Goal: Task Accomplishment & Management: Manage account settings

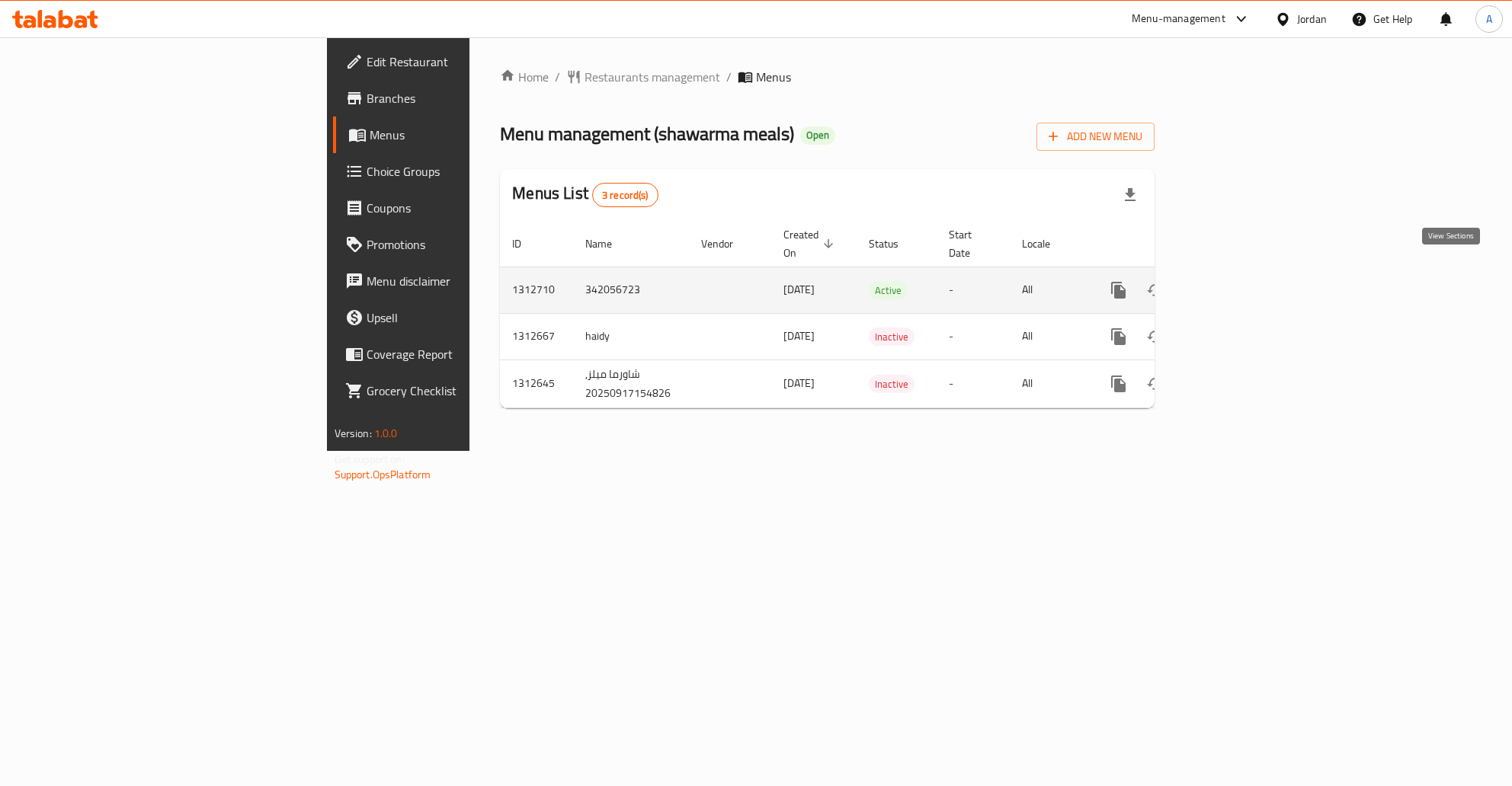
click at [1246, 272] on link "enhanced table" at bounding box center [1229, 290] width 37 height 37
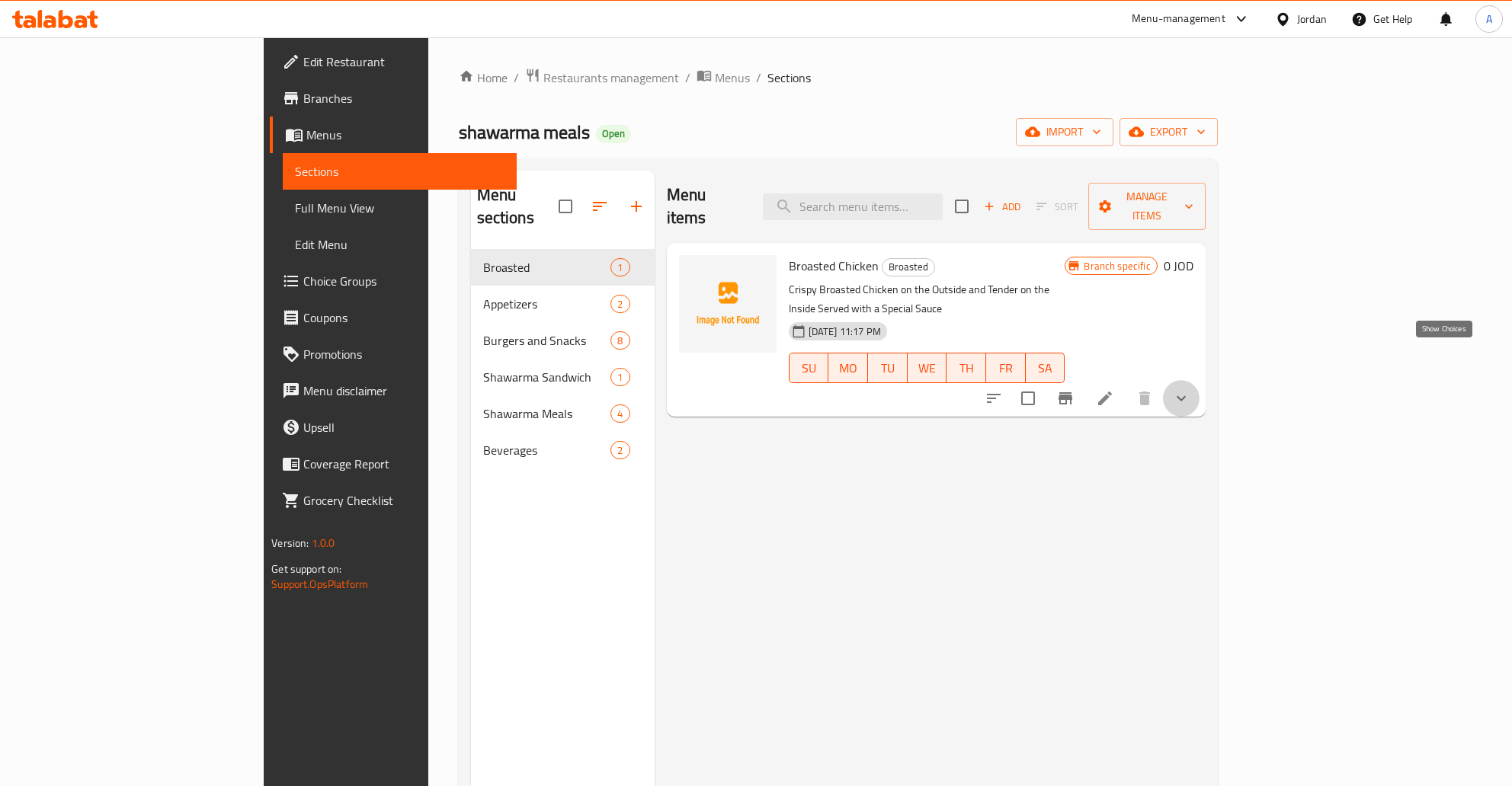
drag, startPoint x: 1444, startPoint y: 358, endPoint x: 1454, endPoint y: 355, distance: 10.4
click at [1190, 390] on icon "show more" at bounding box center [1181, 399] width 18 height 18
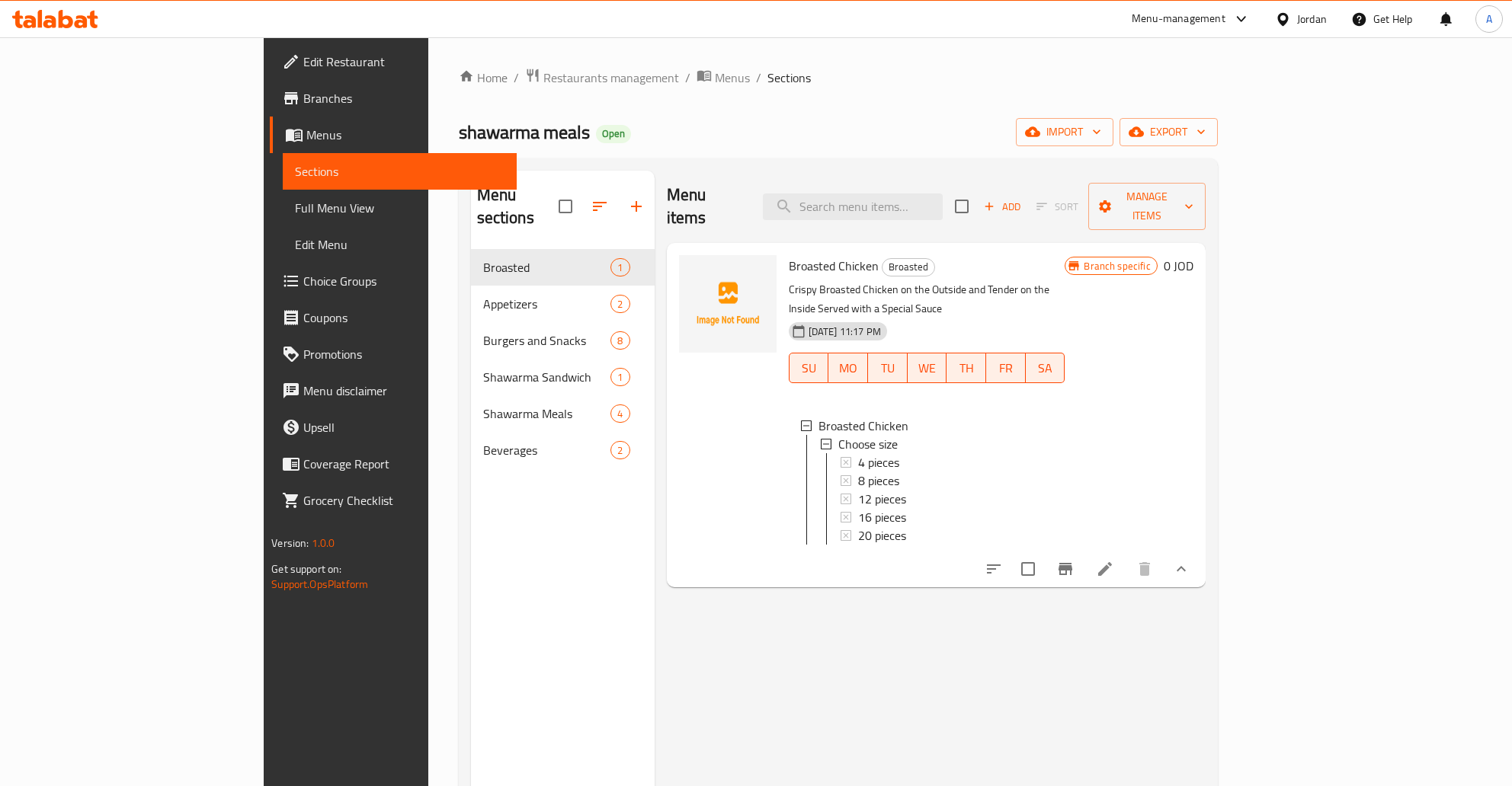
drag, startPoint x: 916, startPoint y: 651, endPoint x: 939, endPoint y: 621, distance: 37.8
click at [922, 638] on div "Menu items Add Sort Manage items Broasted Chicken Broasted Crispy Broasted Chic…" at bounding box center [930, 563] width 551 height 786
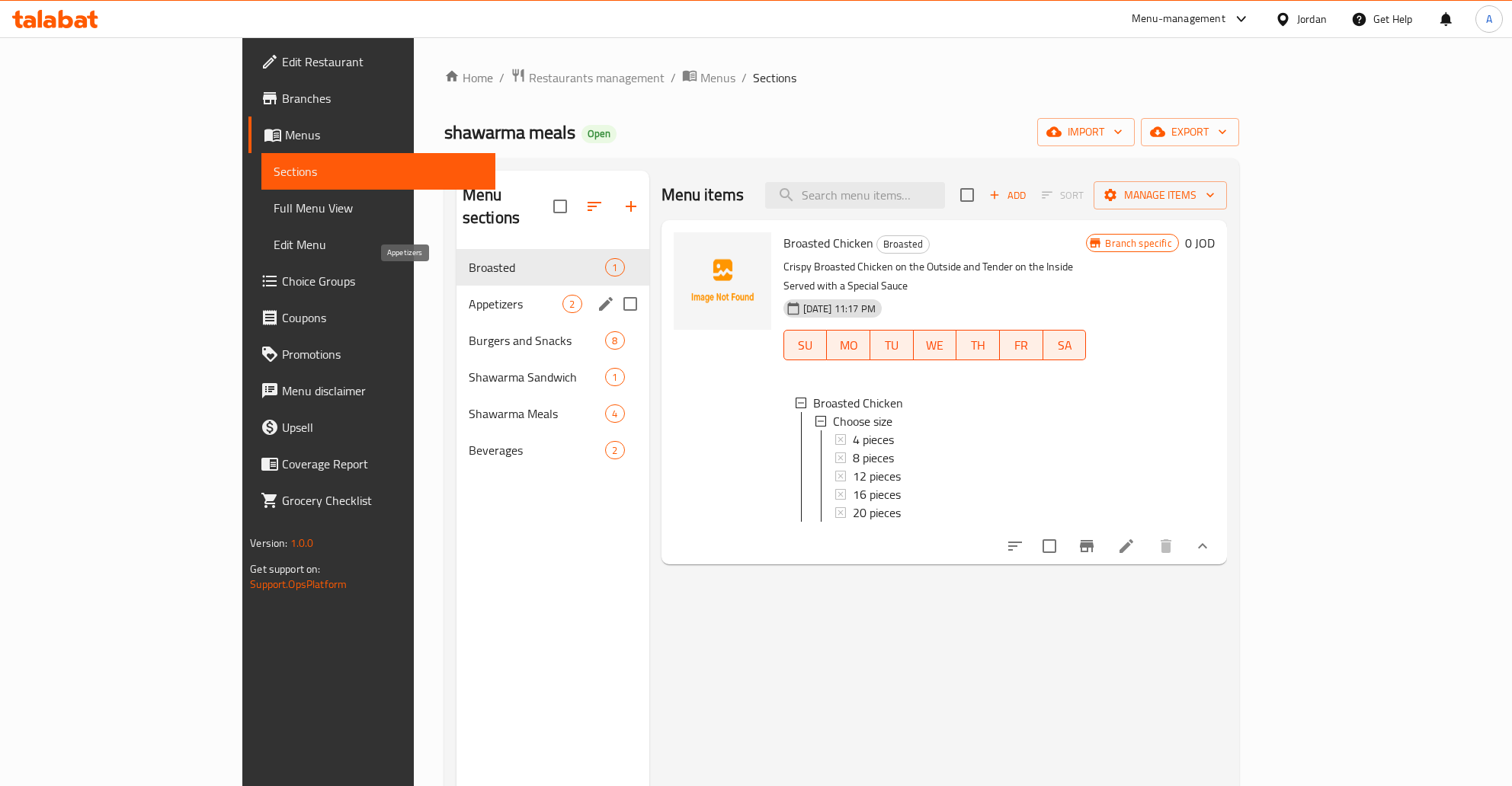
click at [469, 295] on span "Appetizers" at bounding box center [515, 304] width 94 height 18
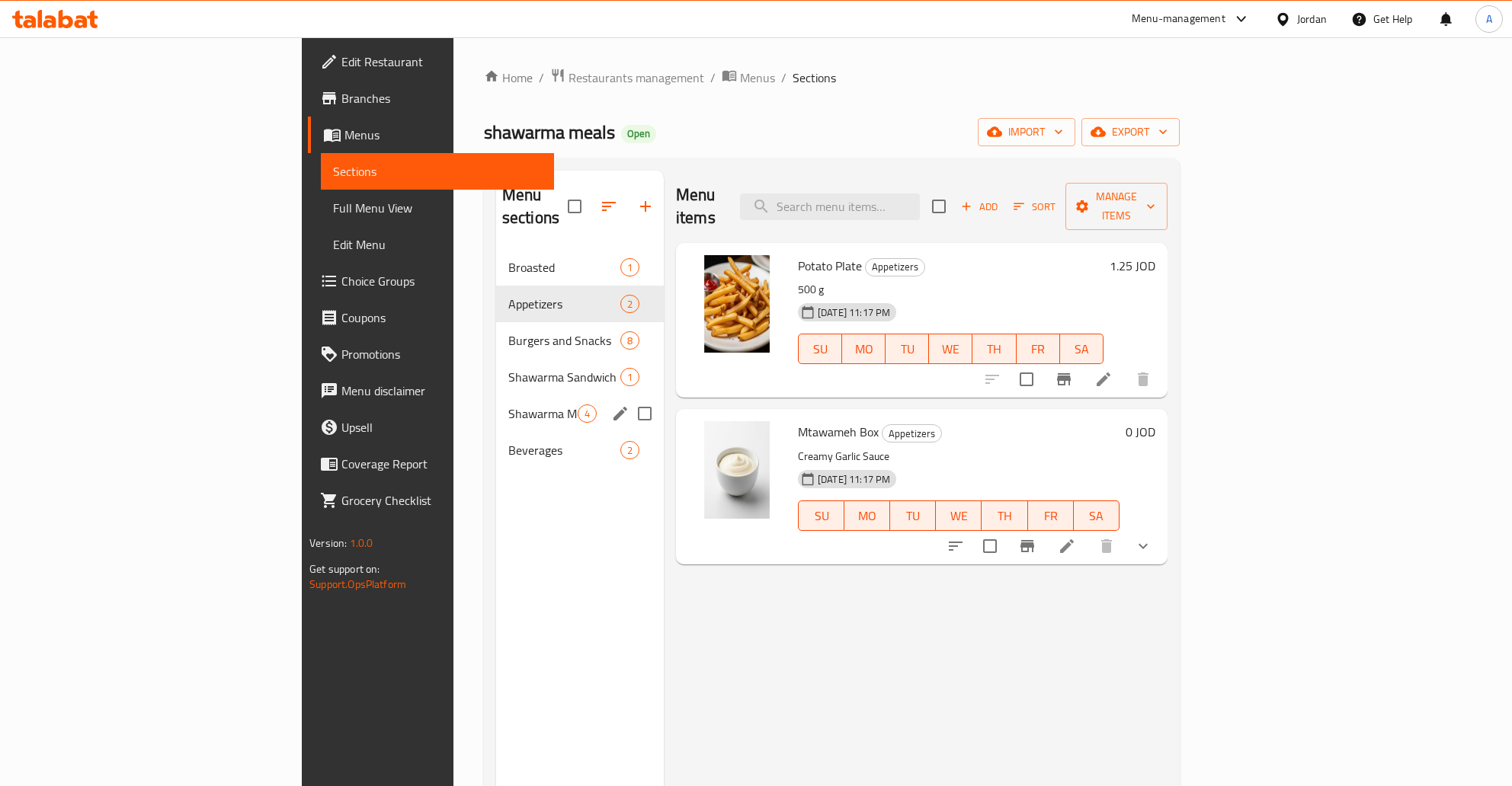
click at [496, 396] on div "Shawarma Meals 4" at bounding box center [580, 414] width 168 height 37
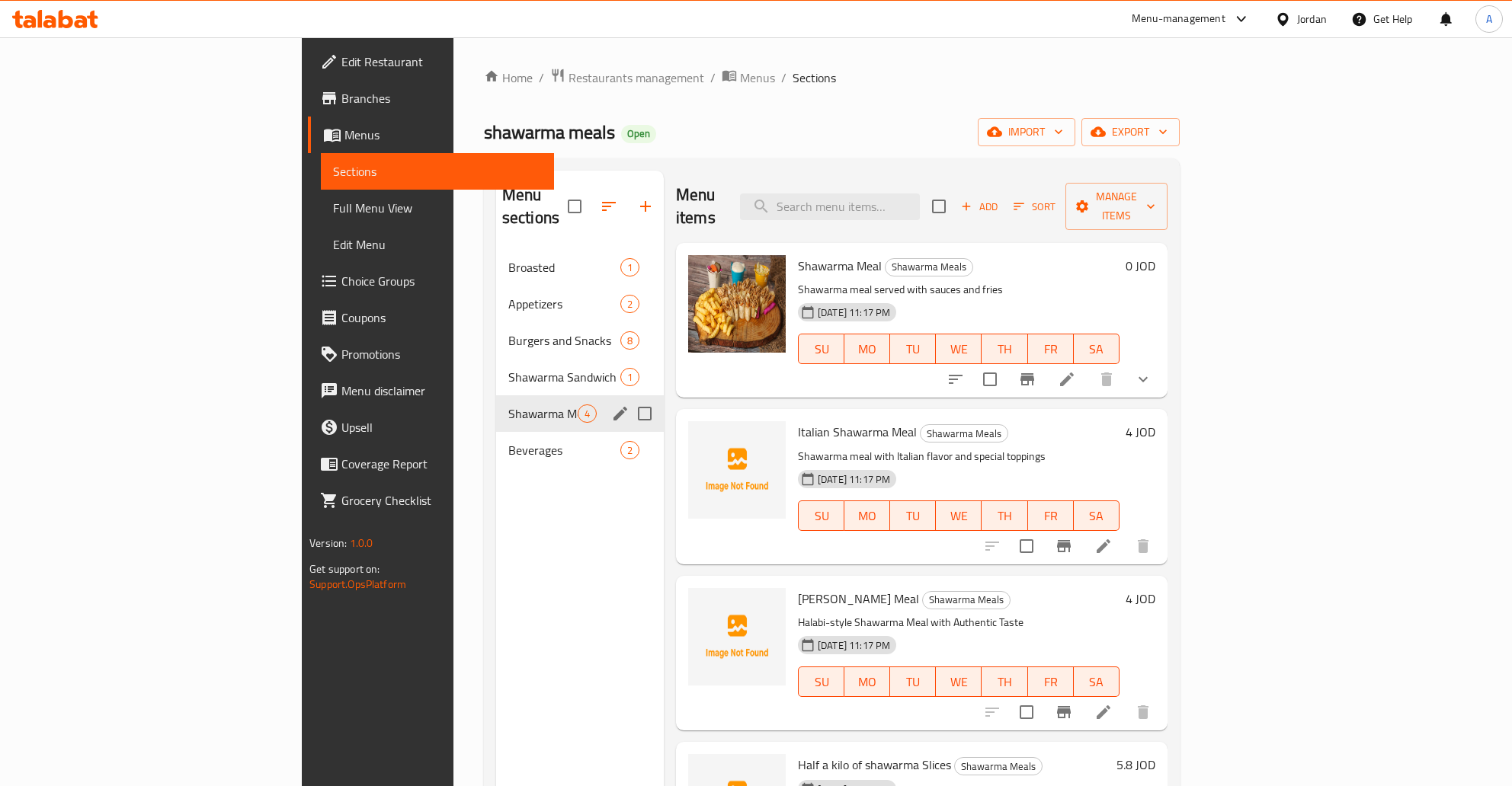
click at [508, 368] on span "Shawarma Sandwich" at bounding box center [564, 377] width 112 height 18
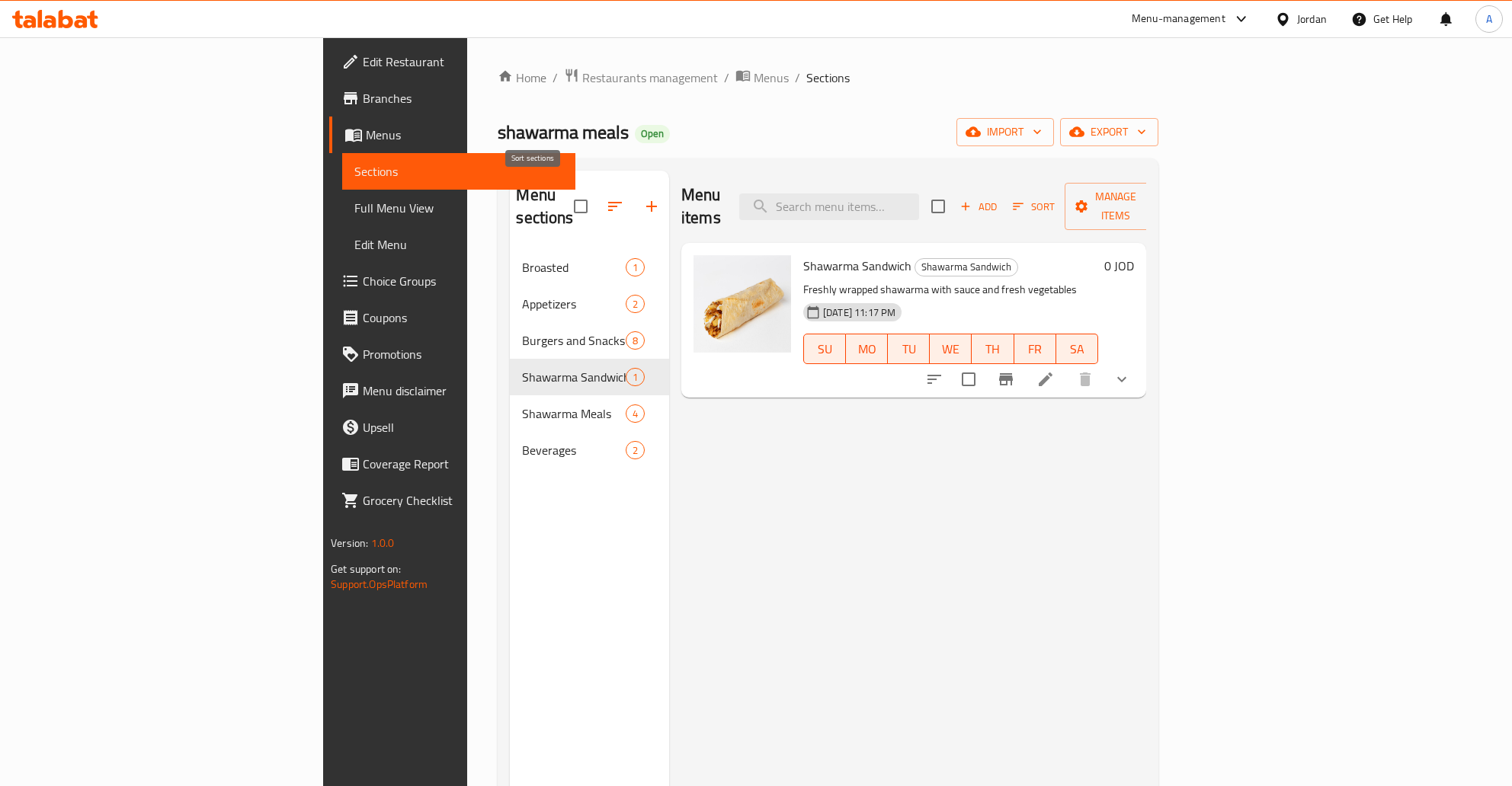
click at [608, 202] on icon "button" at bounding box center [615, 207] width 14 height 9
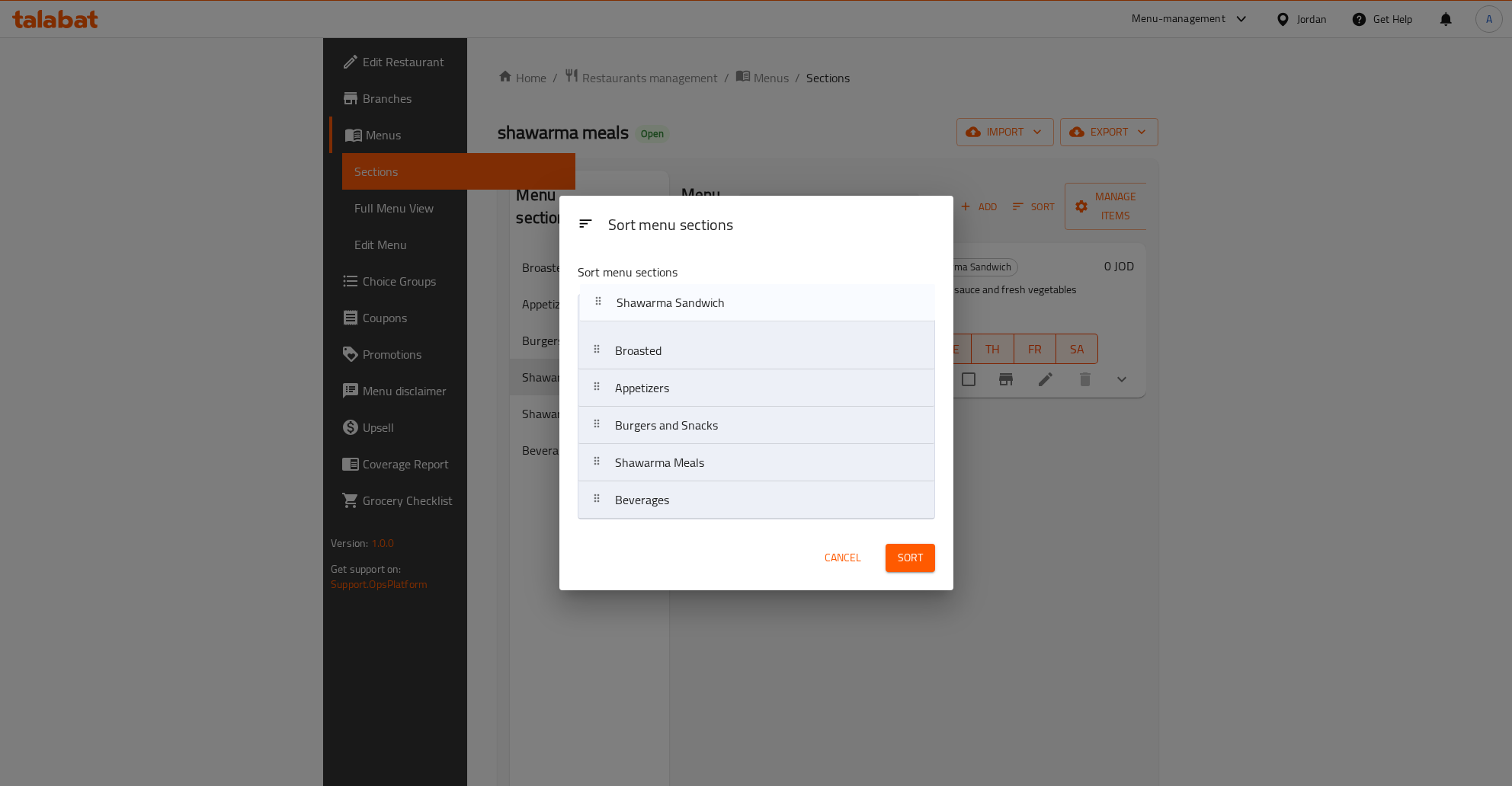
drag, startPoint x: 591, startPoint y: 428, endPoint x: 593, endPoint y: 300, distance: 128.0
click at [593, 300] on nav "Broasted Appetizers Burgers and Snacks Shawarma Sandwich Shawarma Meals Beverag…" at bounding box center [756, 406] width 358 height 226
drag, startPoint x: 592, startPoint y: 459, endPoint x: 596, endPoint y: 344, distance: 115.1
click at [596, 344] on nav "Shawarma Sandwich Broasted Appetizers Burgers and Snacks Shawarma Meals Beverag…" at bounding box center [756, 406] width 358 height 226
drag, startPoint x: 604, startPoint y: 416, endPoint x: 606, endPoint y: 464, distance: 48.0
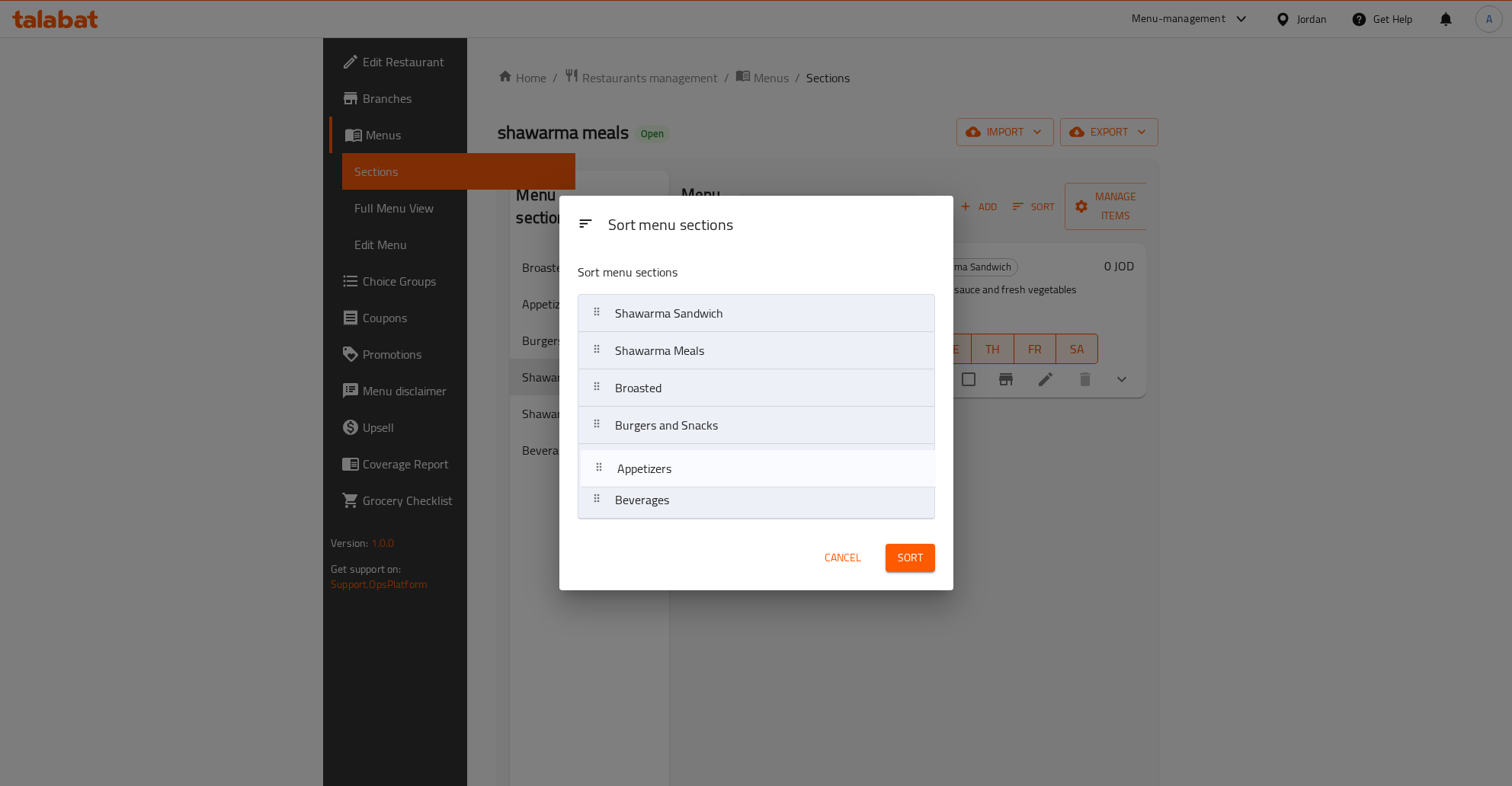
click at [606, 464] on nav "Shawarma Sandwich Shawarma Meals Broasted Appetizers Burgers and Snacks Beverag…" at bounding box center [756, 406] width 358 height 226
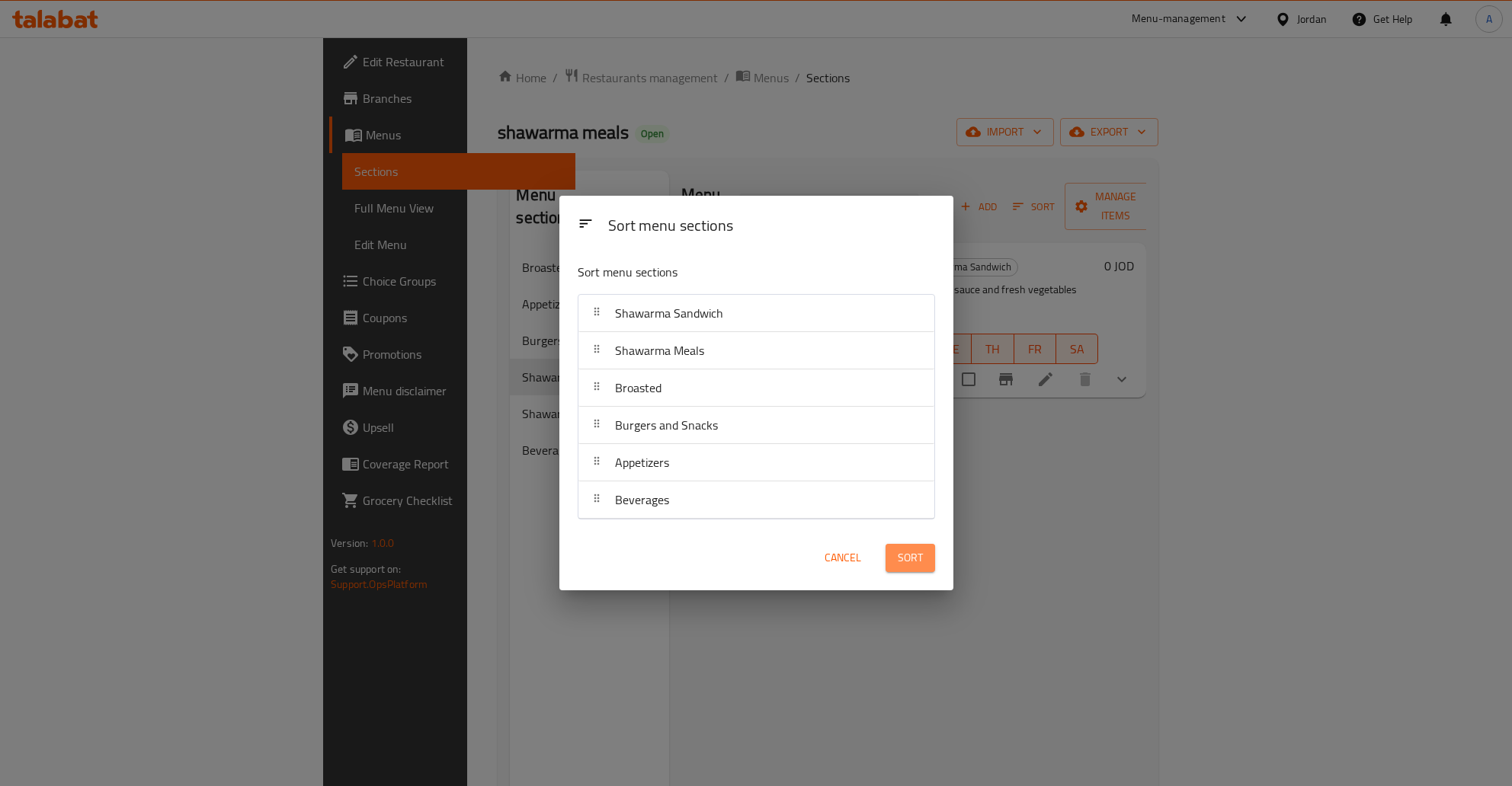
click at [902, 554] on span "Sort" at bounding box center [909, 558] width 25 height 19
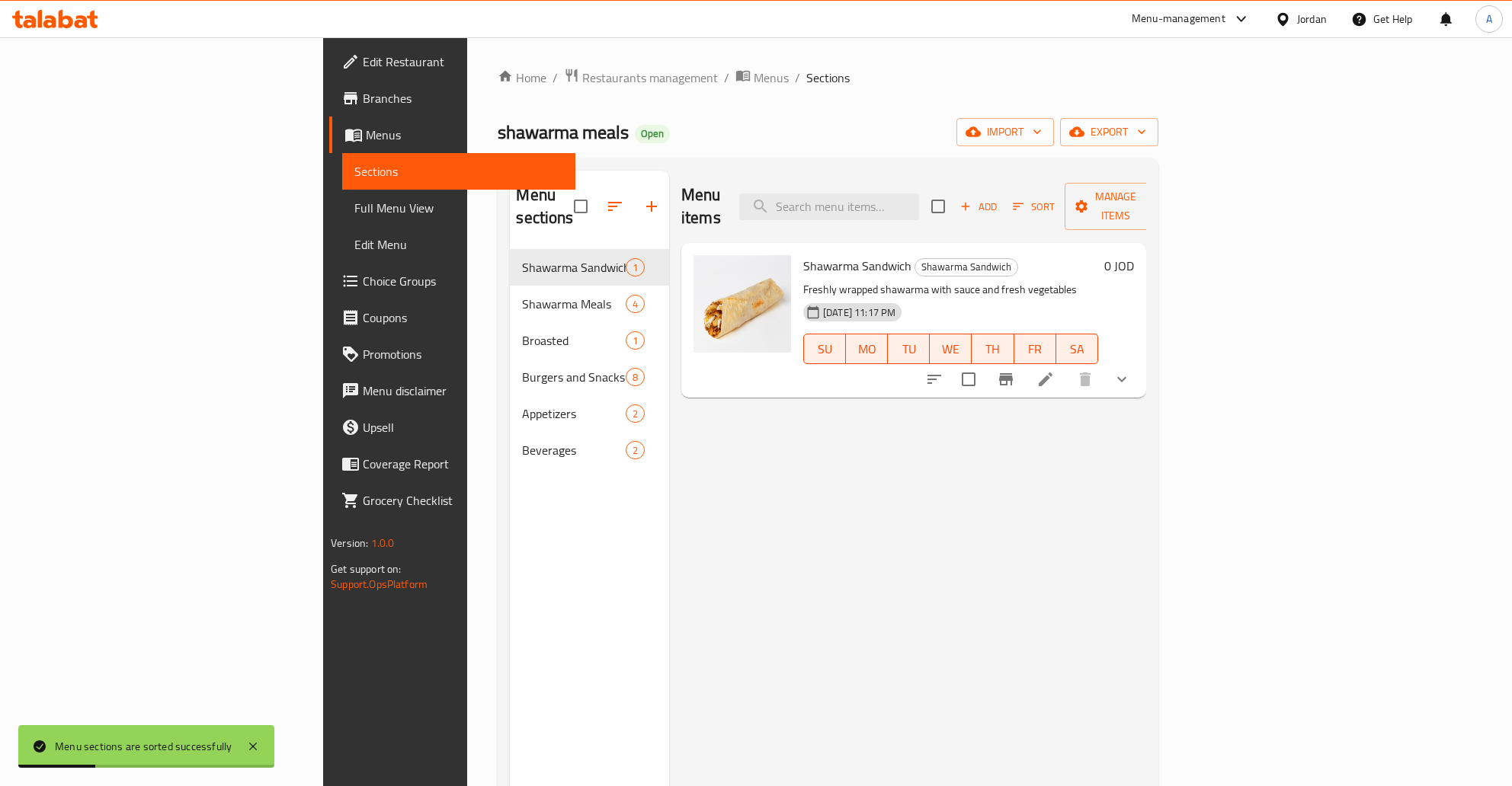
click at [1140, 364] on button "show more" at bounding box center [1122, 380] width 37 height 37
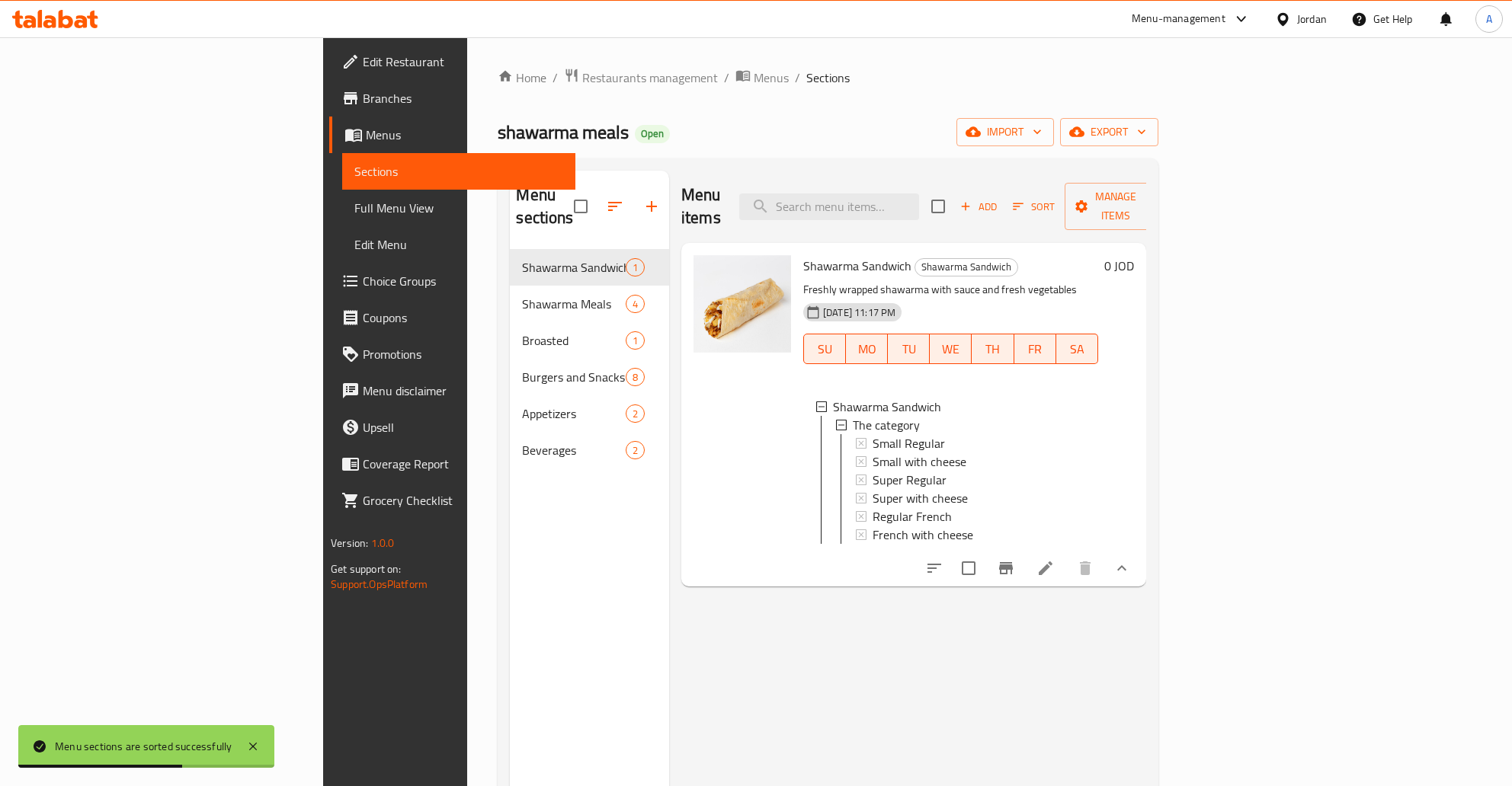
click at [1048, 608] on div "Menu items Add Sort Manage items Shawarma Sandwich Shawarma Sandwich Freshly wr…" at bounding box center [907, 563] width 477 height 786
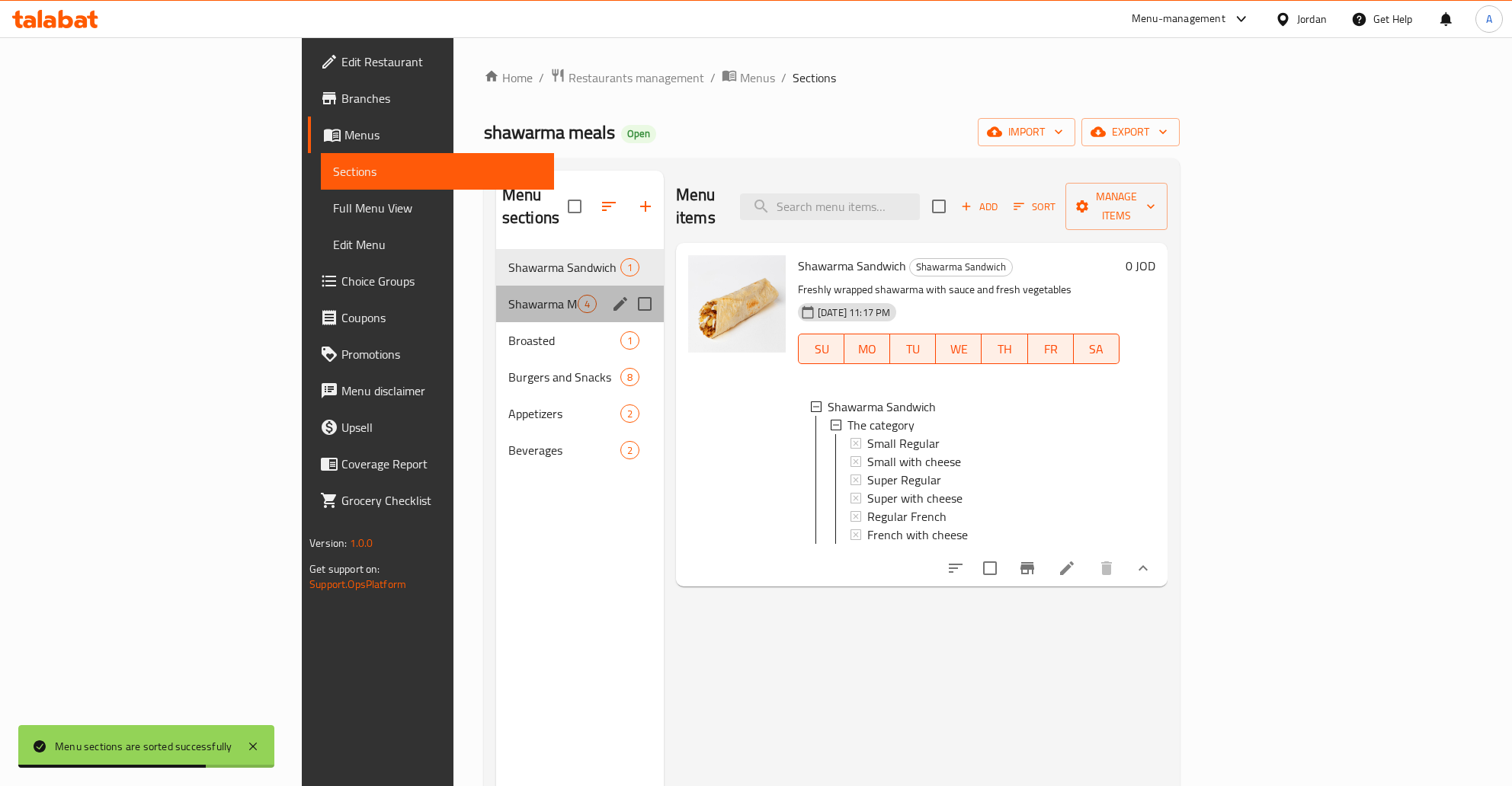
click at [508, 295] on span "Shawarma Meals" at bounding box center [543, 304] width 70 height 18
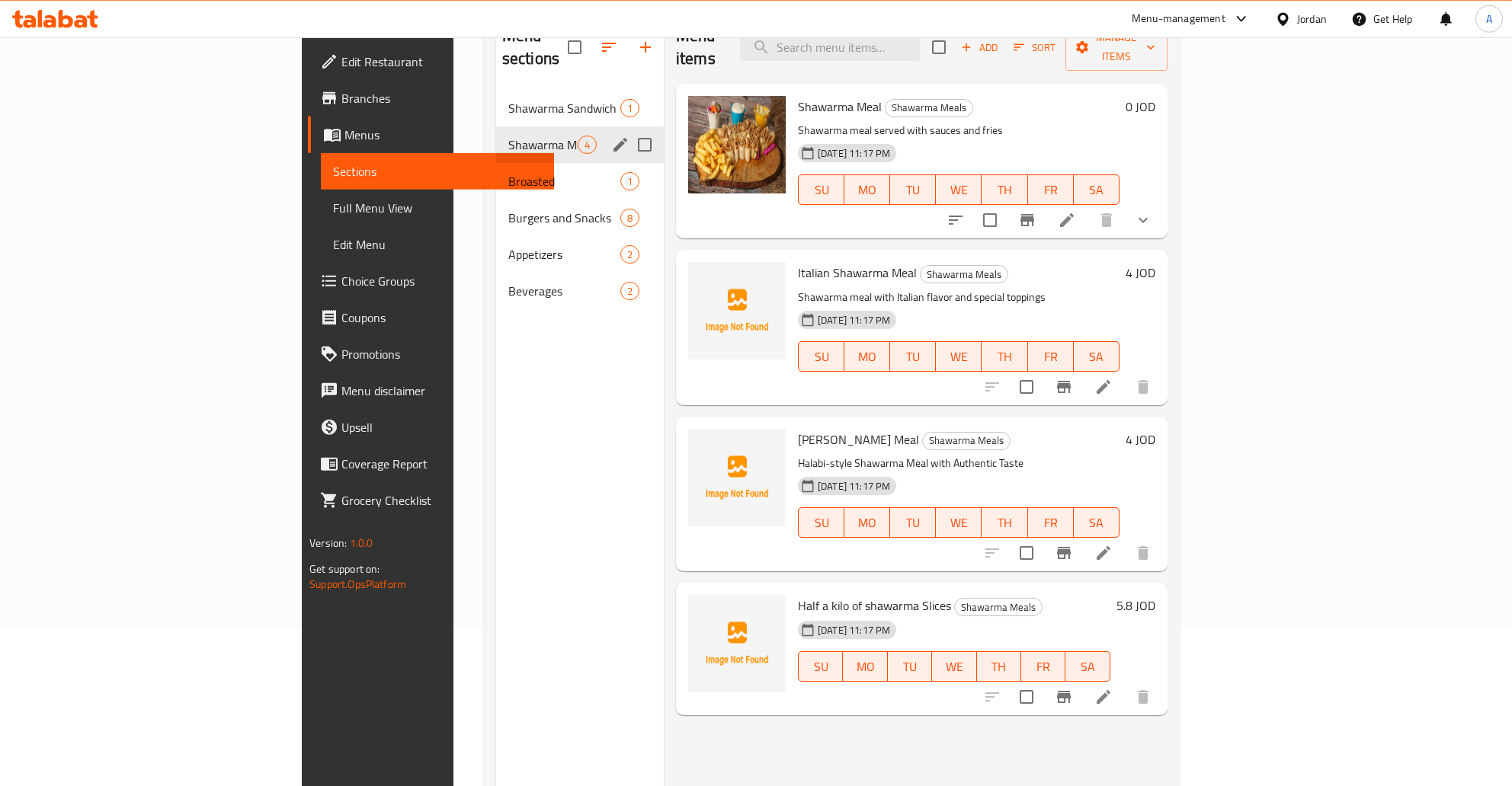
scroll to position [132, 0]
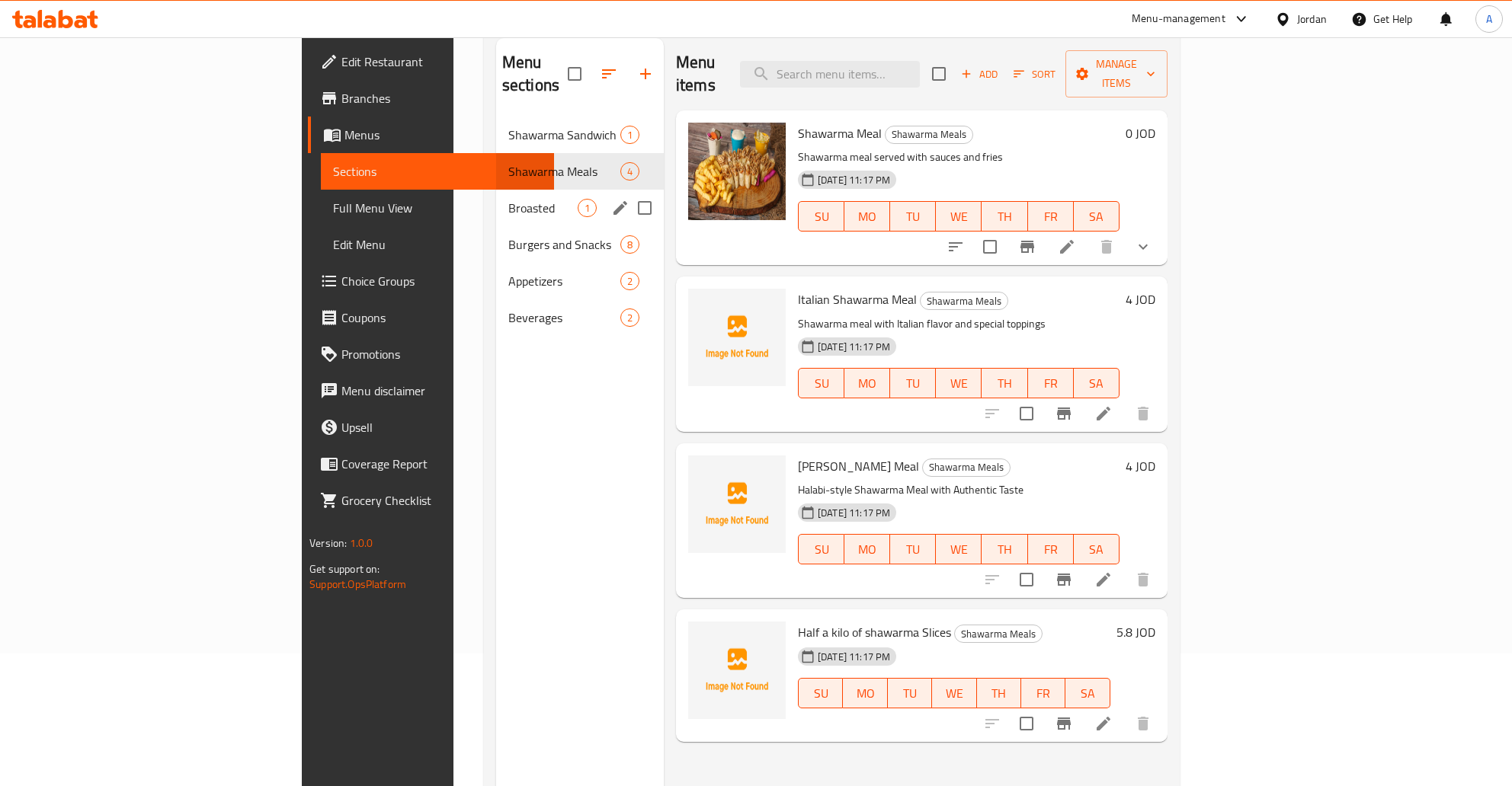
click at [496, 190] on div "Broasted 1" at bounding box center [580, 208] width 168 height 37
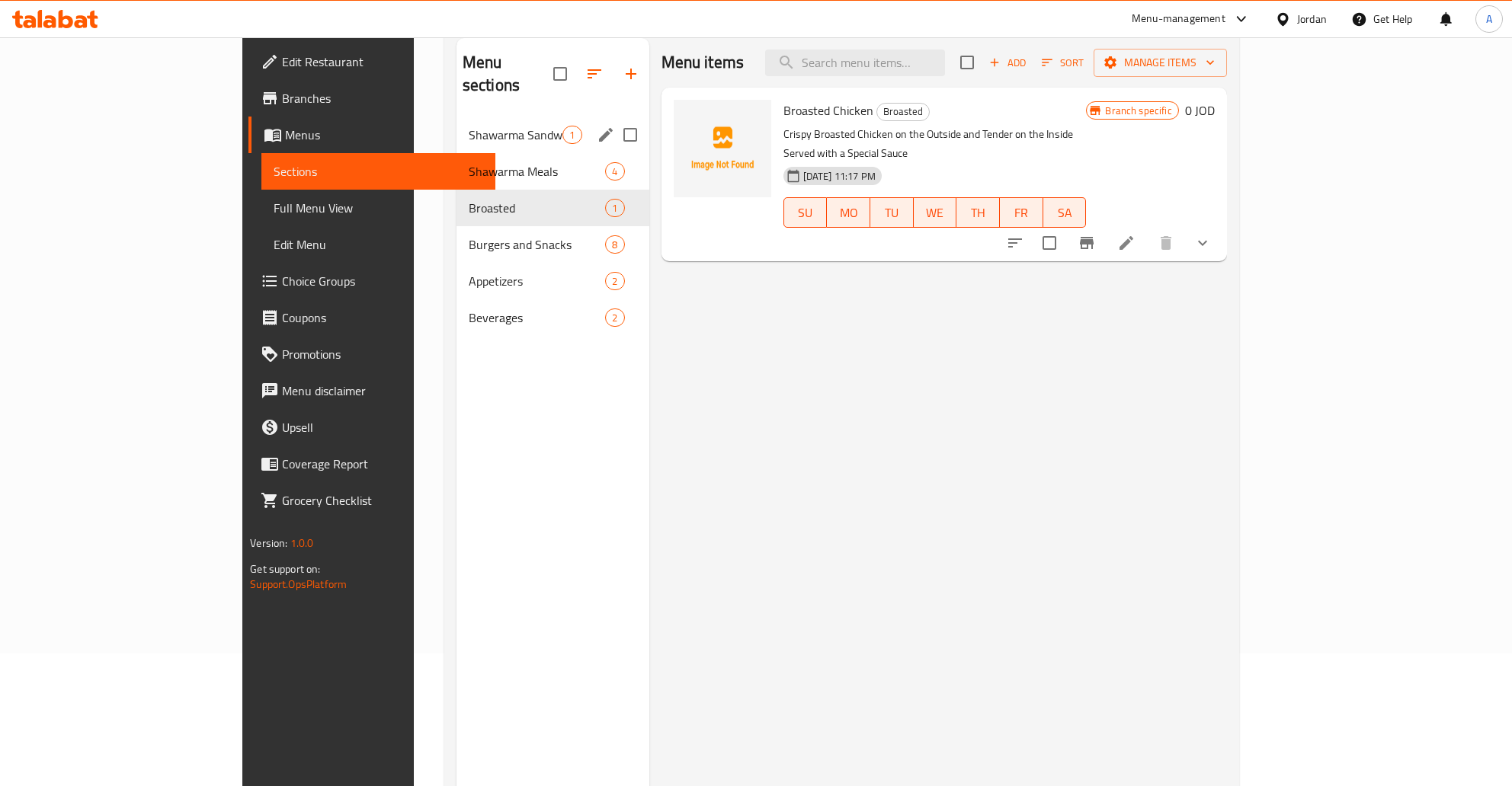
click at [456, 116] on div "Shawarma Sandwich 1" at bounding box center [553, 135] width 193 height 37
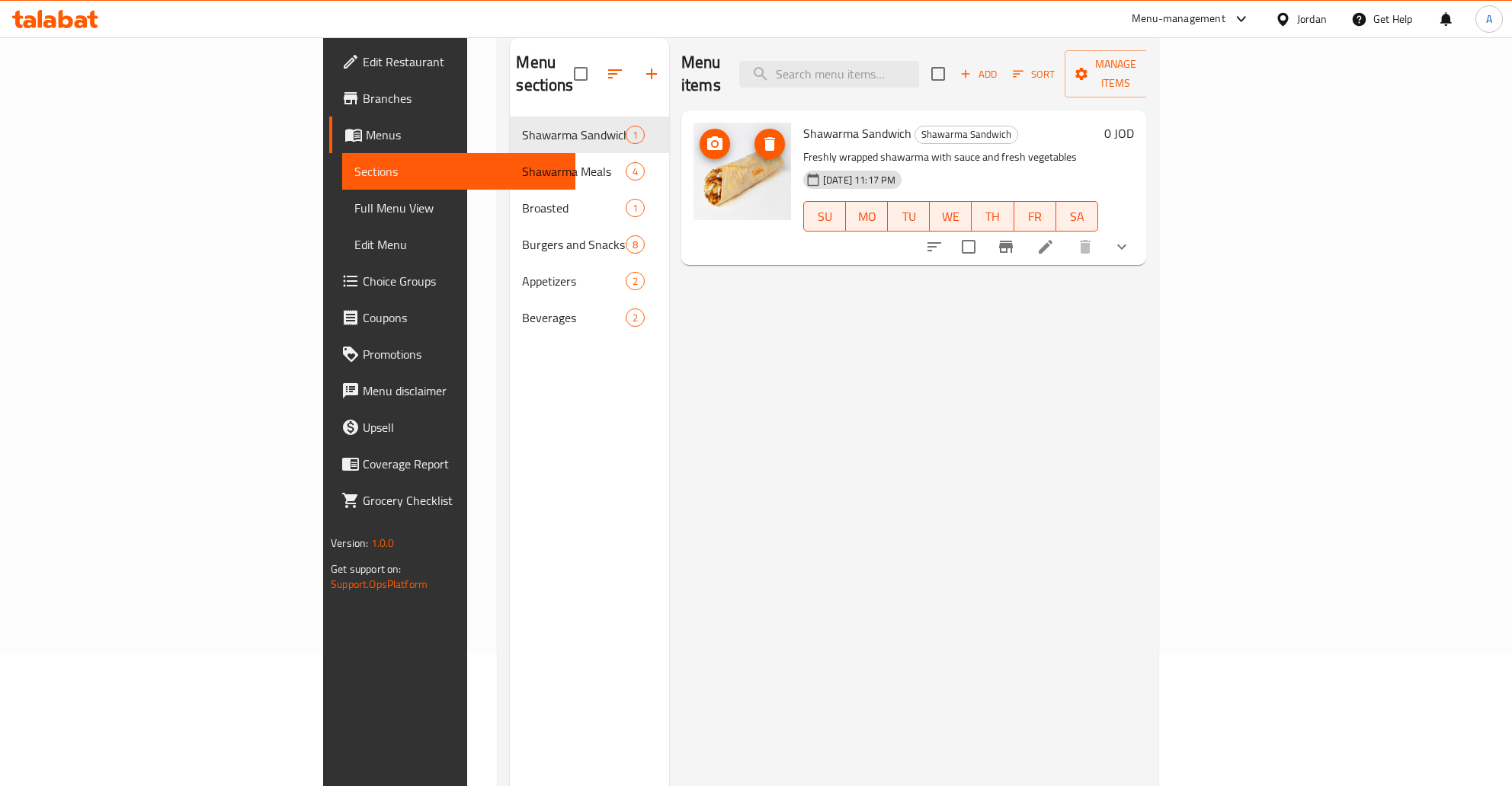
click at [694, 178] on img at bounding box center [742, 171] width 97 height 97
click at [700, 129] on button "upload picture" at bounding box center [715, 144] width 31 height 31
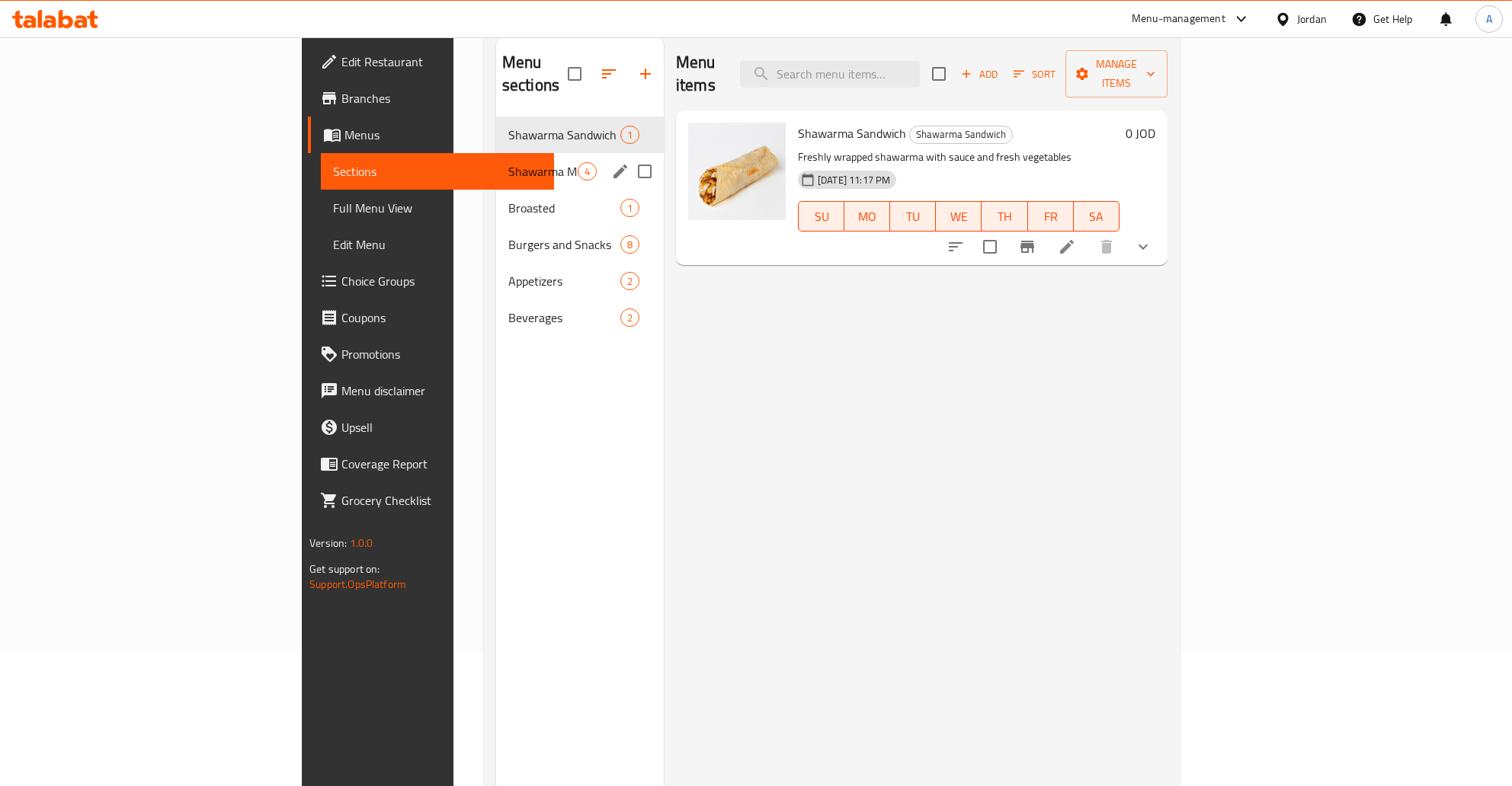
click at [496, 158] on div "Shawarma Meals 4" at bounding box center [580, 171] width 168 height 37
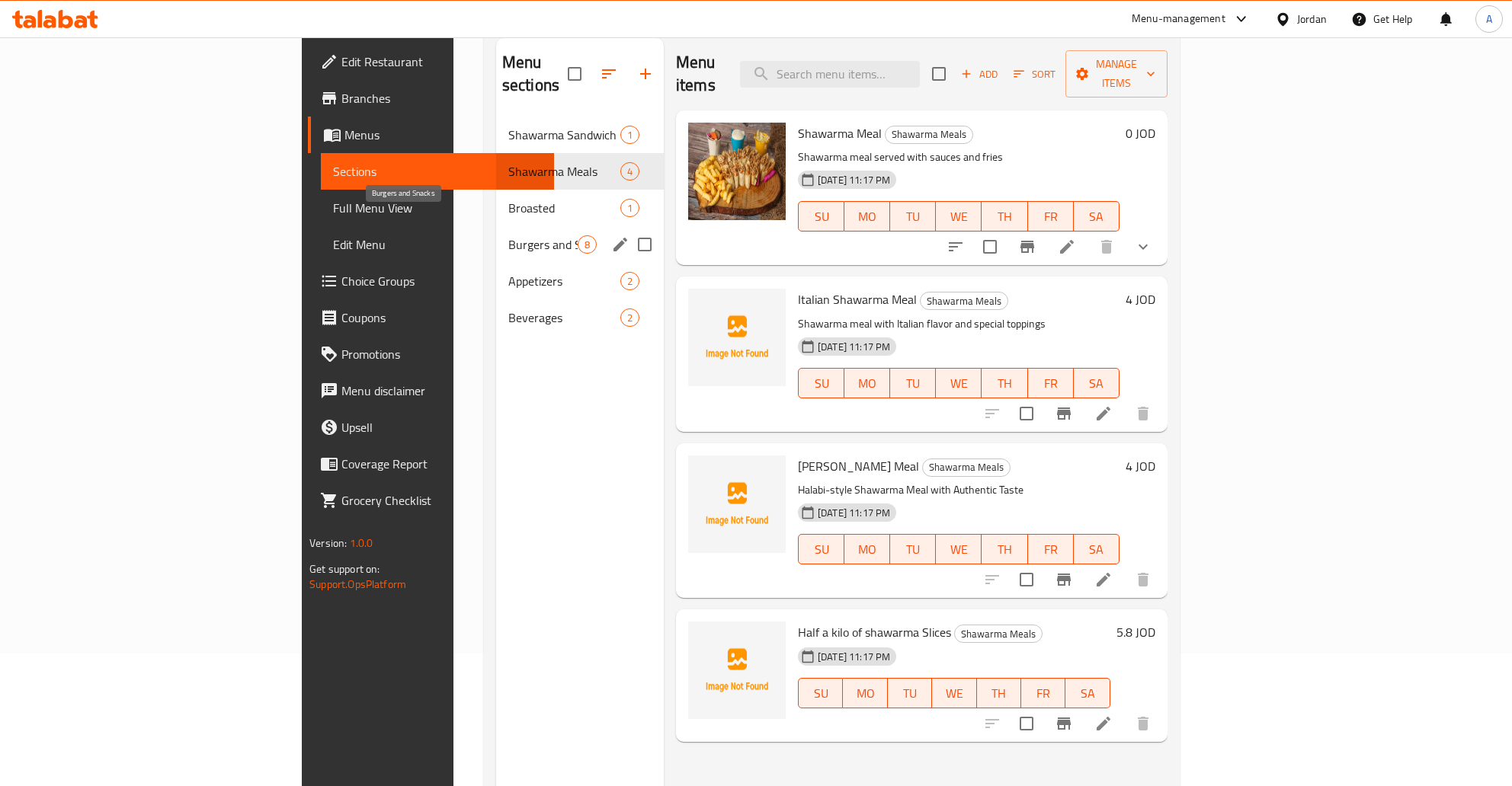
click at [508, 236] on span "Burgers and Snacks" at bounding box center [543, 245] width 70 height 18
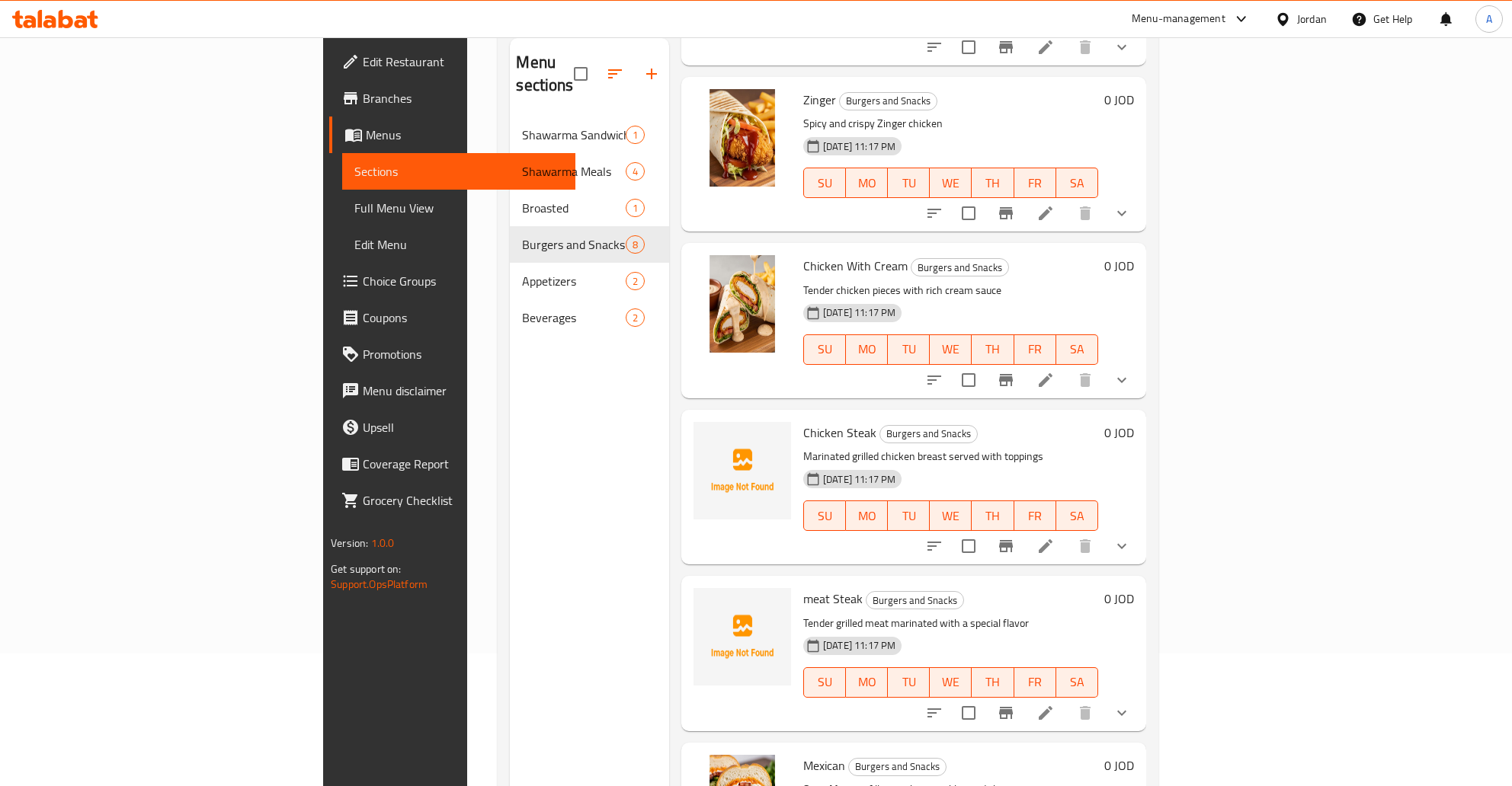
scroll to position [368, 0]
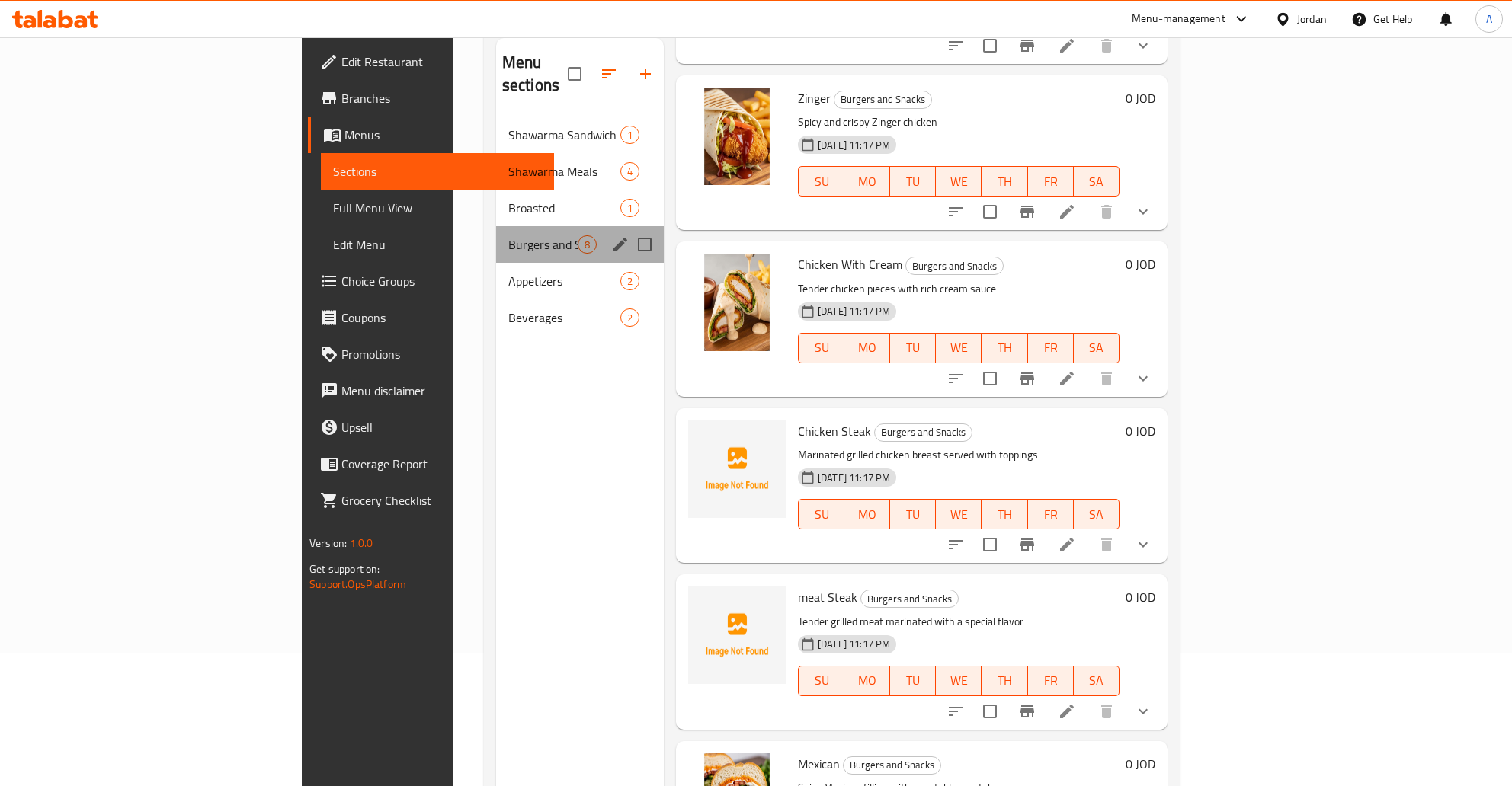
click at [496, 239] on div "Burgers and Snacks 8" at bounding box center [580, 245] width 168 height 37
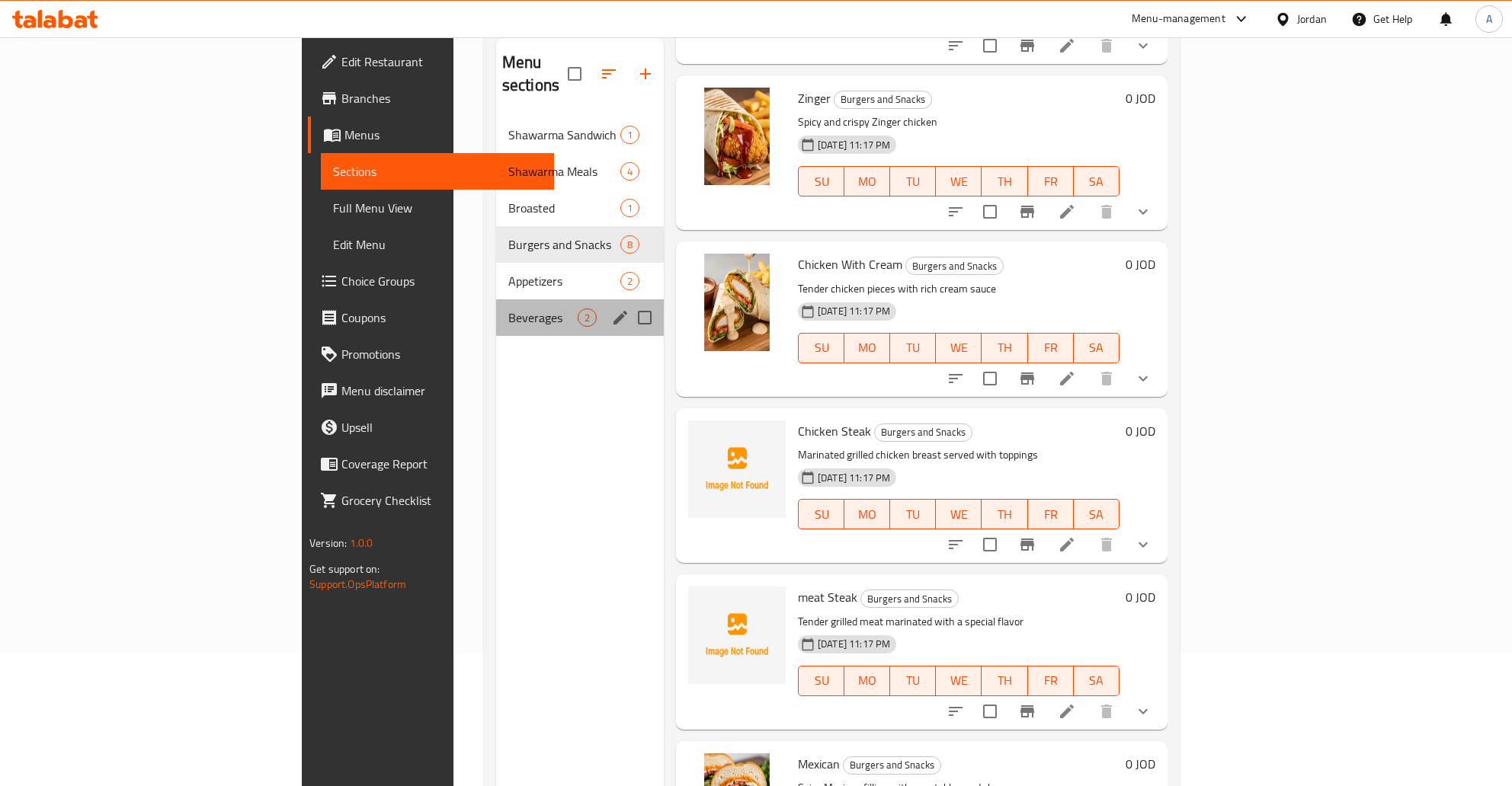
click at [496, 299] on div "Beverages 2" at bounding box center [580, 318] width 168 height 37
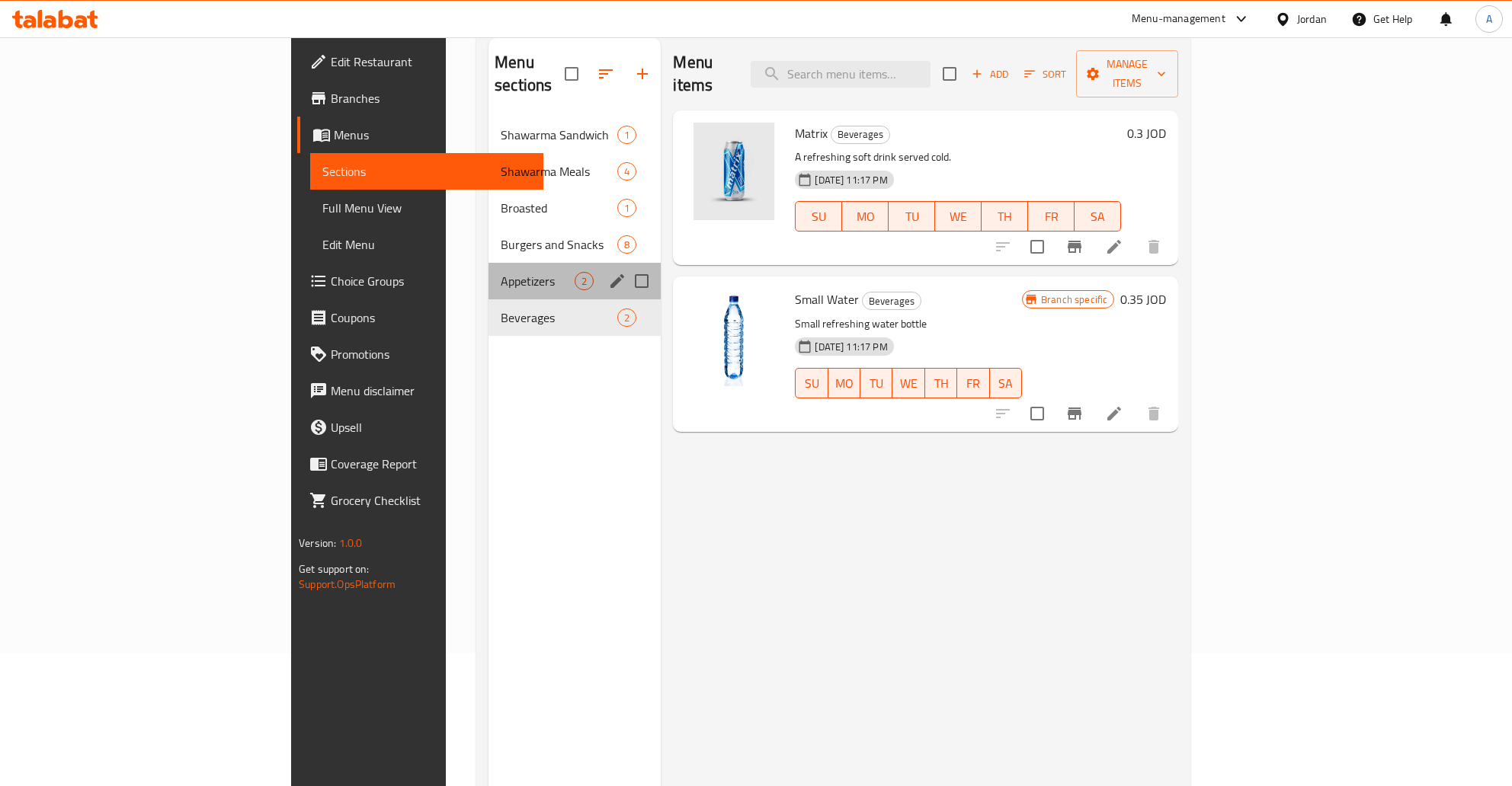
click at [488, 269] on div "Appetizers 2" at bounding box center [574, 281] width 172 height 37
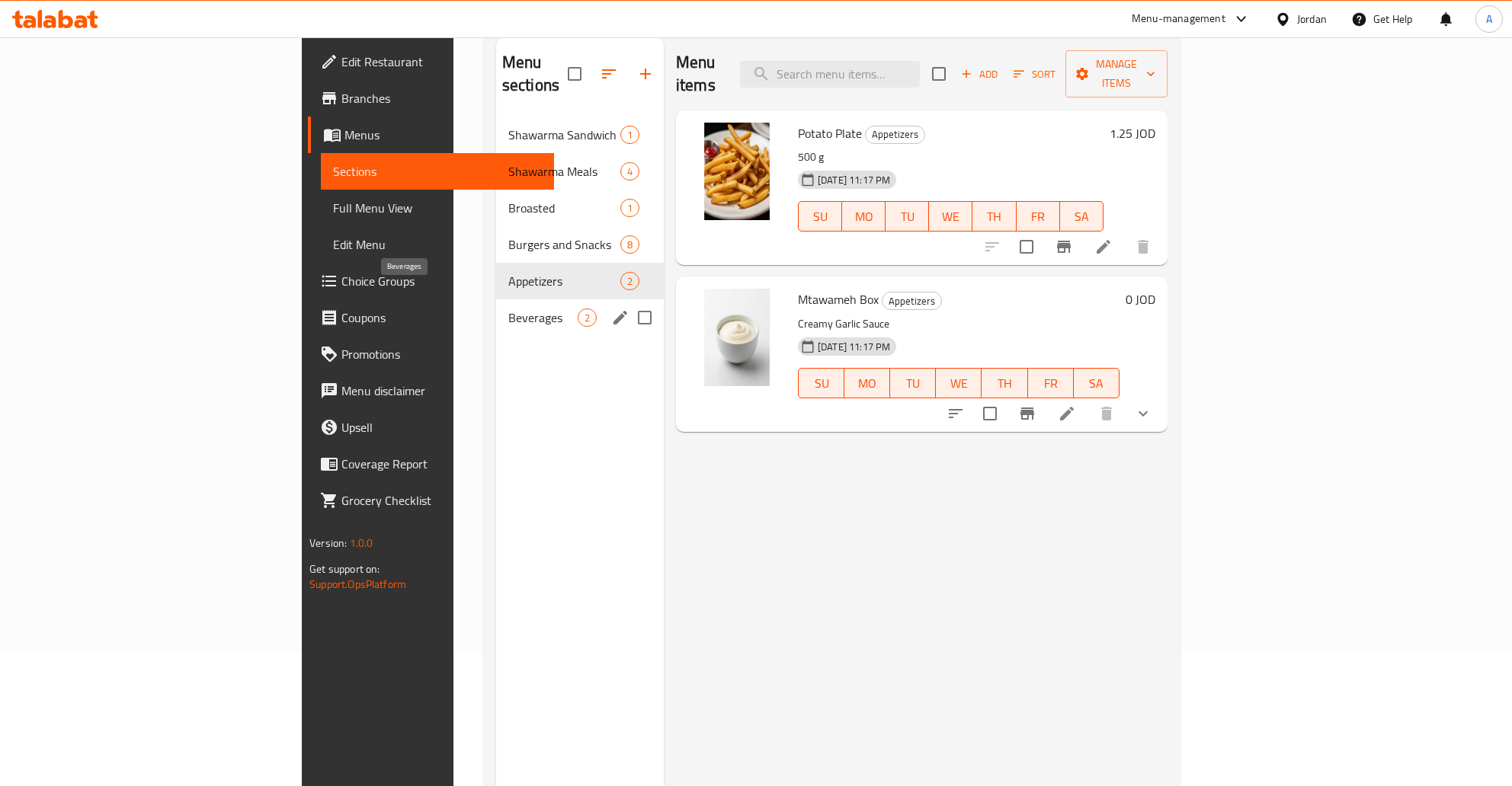
drag, startPoint x: 423, startPoint y: 302, endPoint x: 425, endPoint y: 293, distance: 9.2
click at [508, 308] on span "Beverages" at bounding box center [543, 318] width 70 height 18
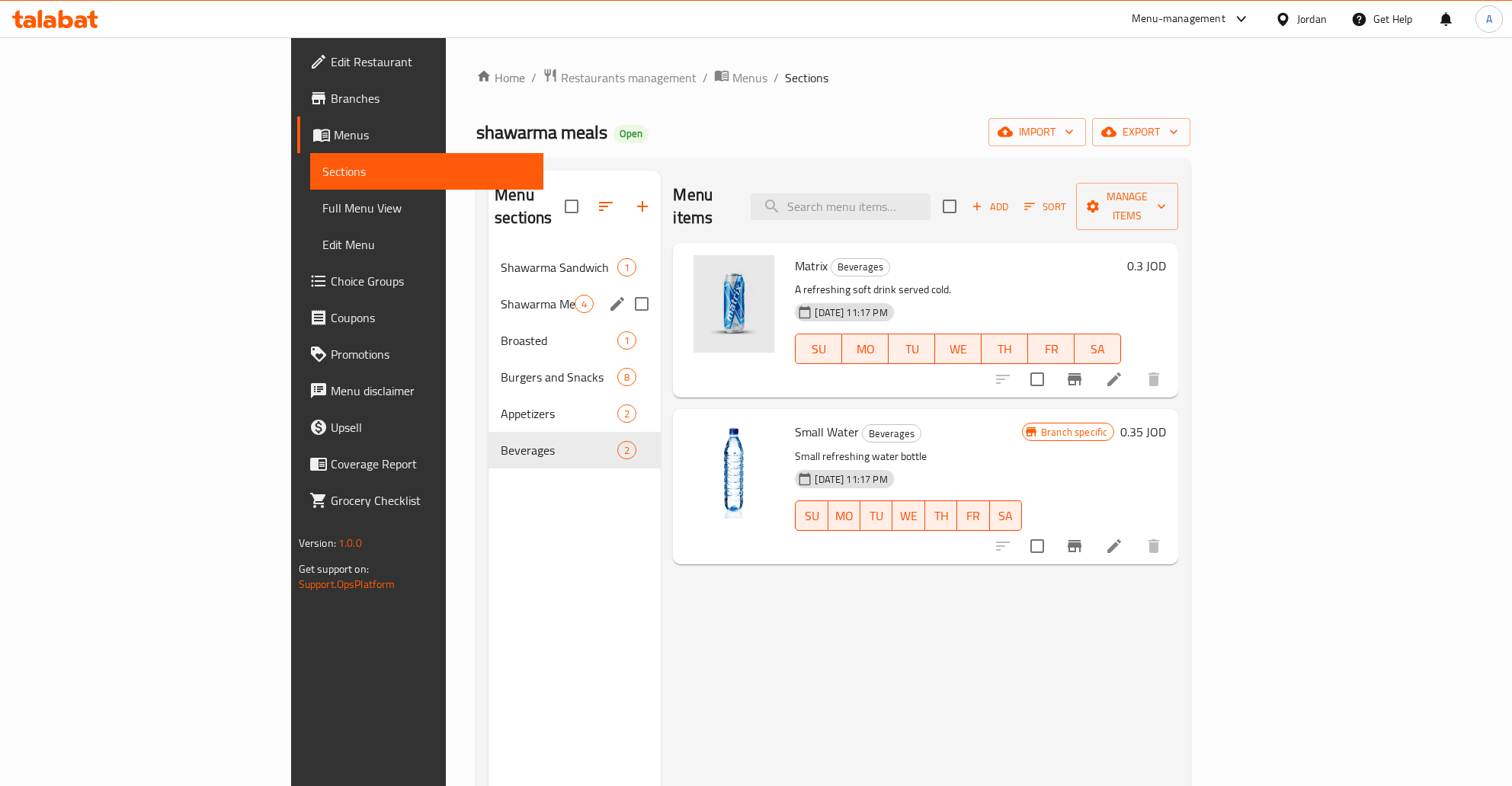
click at [501, 295] on span "Shawarma Meals" at bounding box center [537, 304] width 74 height 18
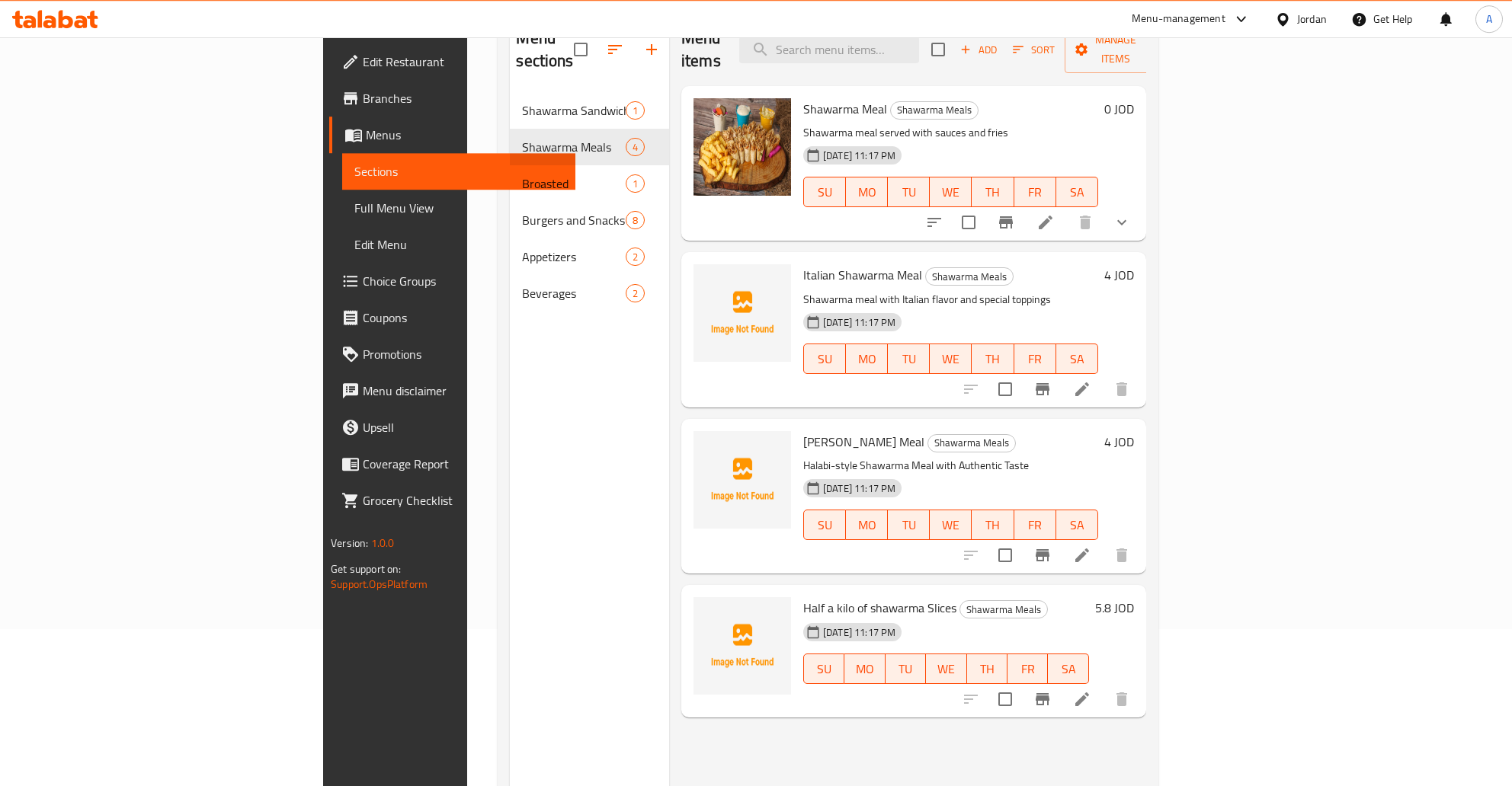
scroll to position [132, 0]
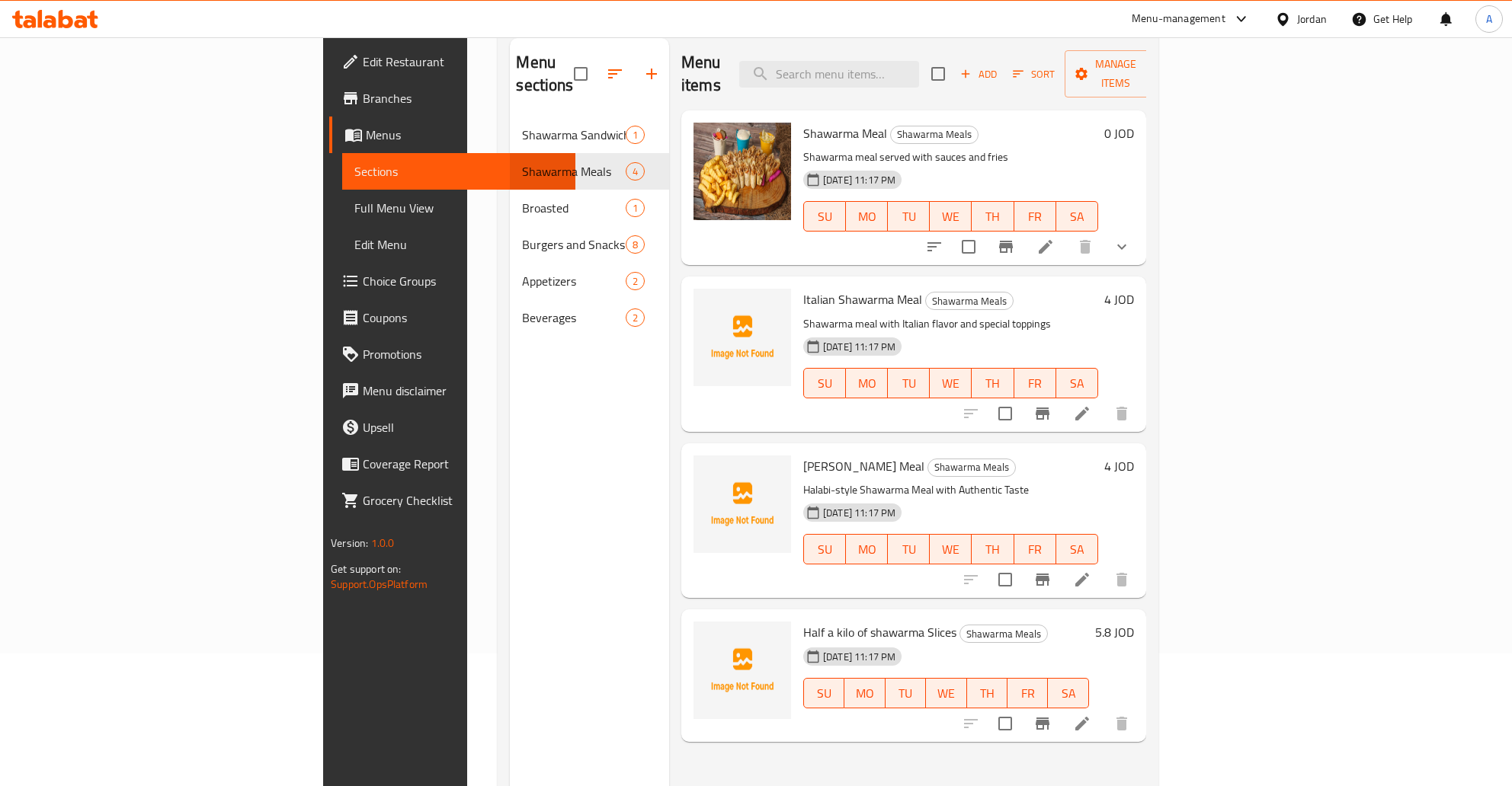
click at [1146, 233] on div "Shawarma Meal Shawarma Meals Shawarma meal served with sauces and fries 17-09-2…" at bounding box center [913, 188] width 465 height 155
click at [1131, 238] on icon "show more" at bounding box center [1122, 247] width 18 height 18
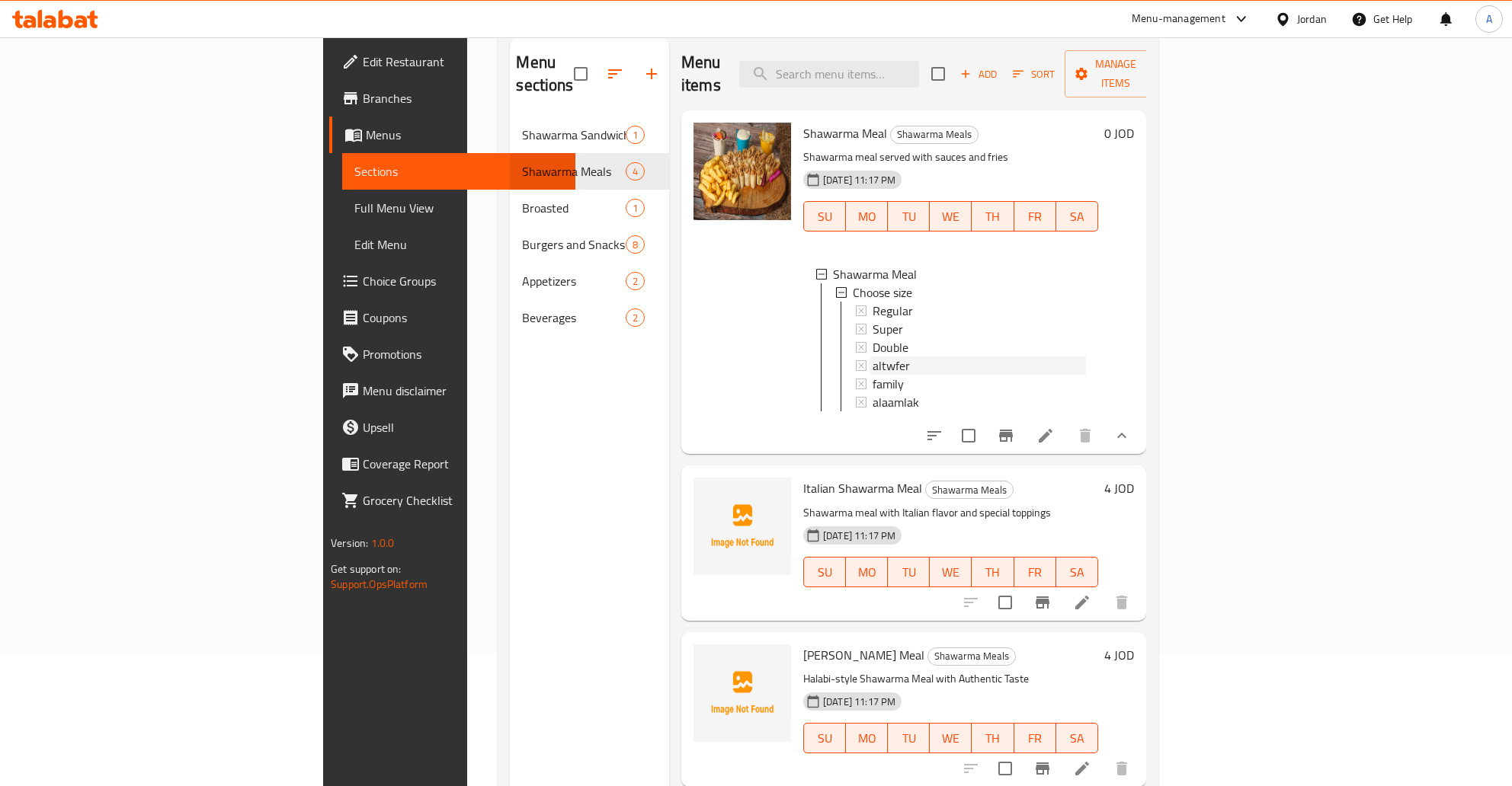
click at [873, 357] on span "altwfer" at bounding box center [891, 366] width 38 height 18
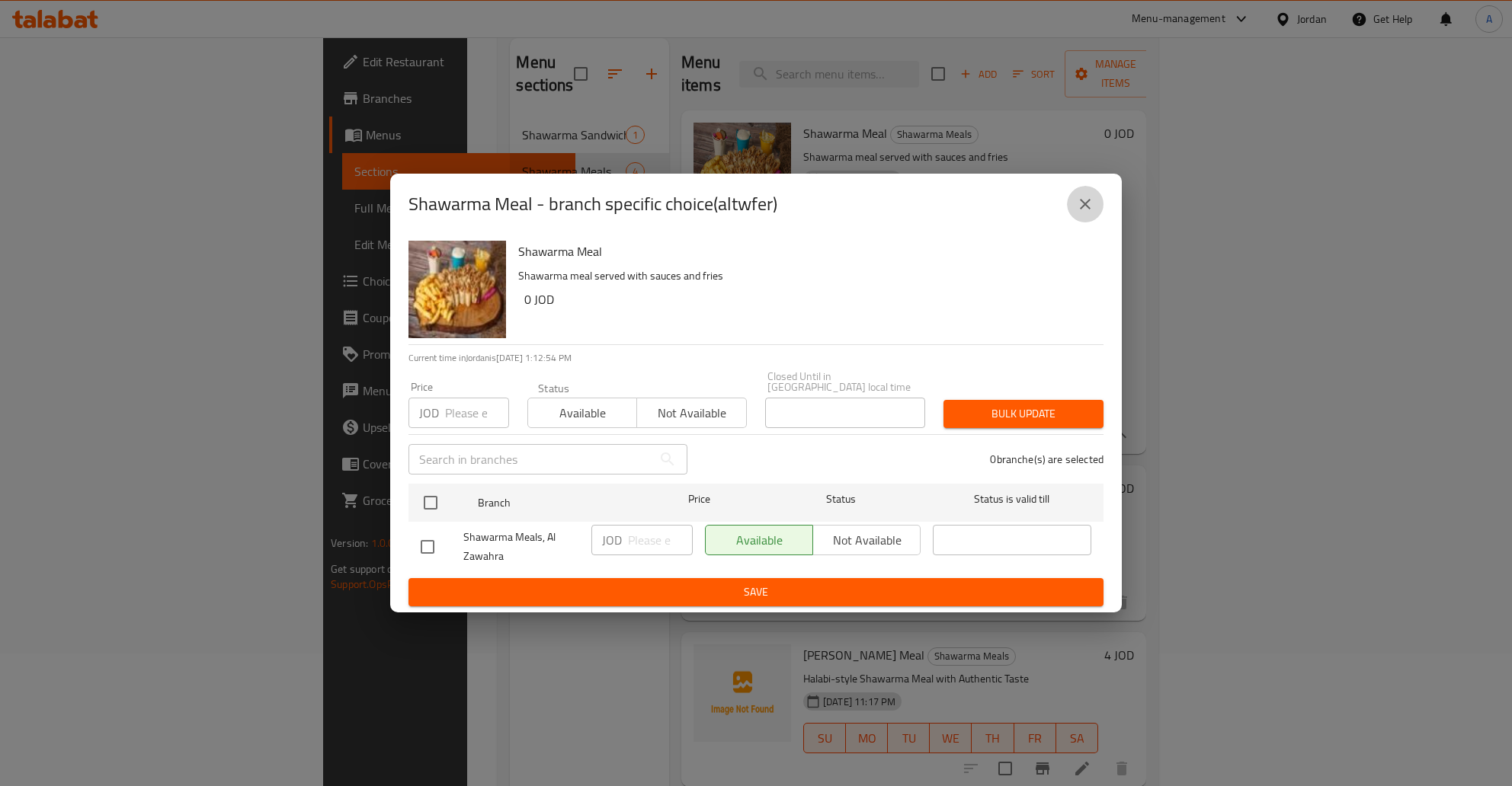
click at [1089, 210] on icon "close" at bounding box center [1085, 204] width 18 height 18
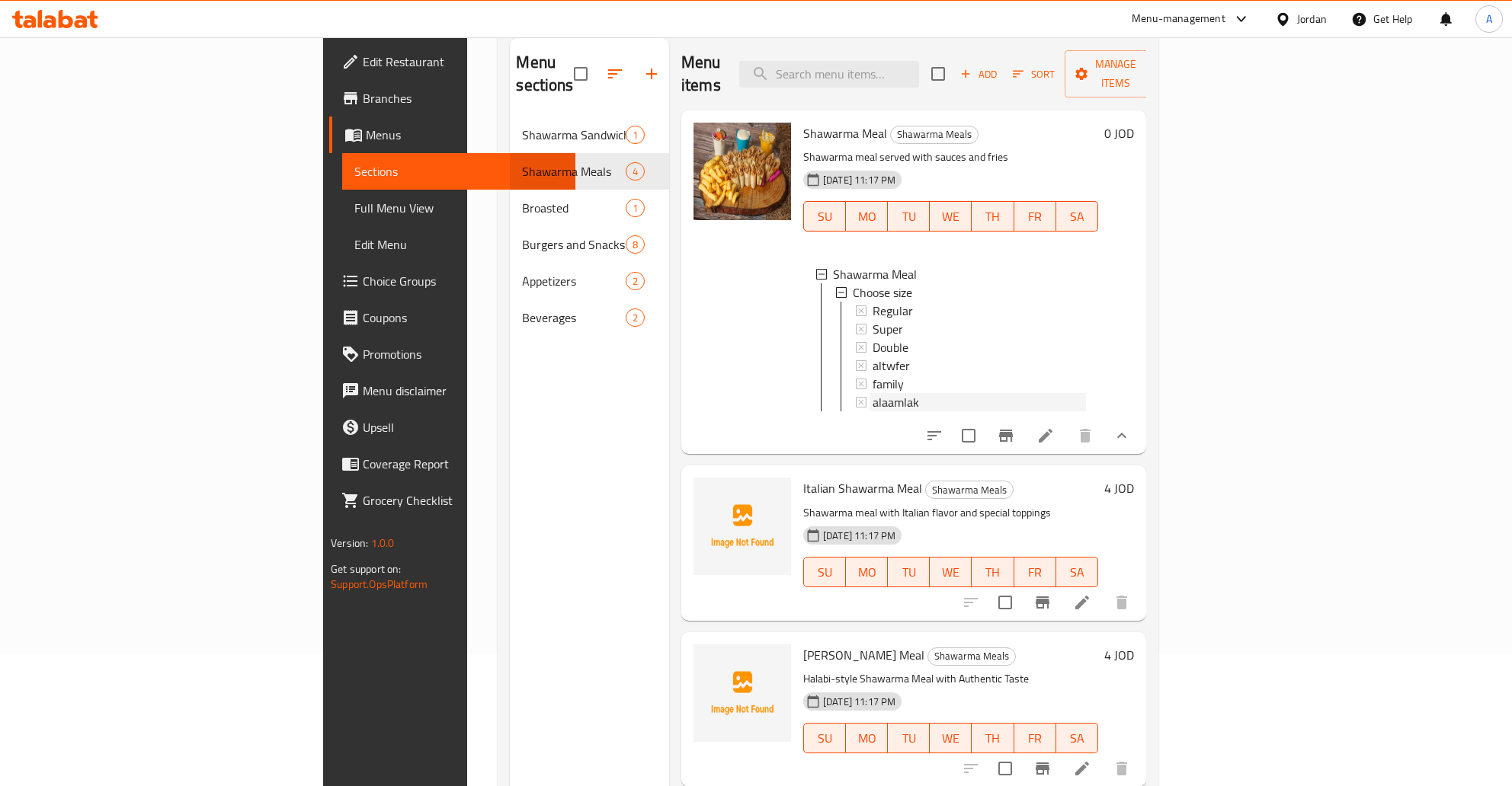
click at [873, 393] on div "alaamlak" at bounding box center [979, 403] width 214 height 18
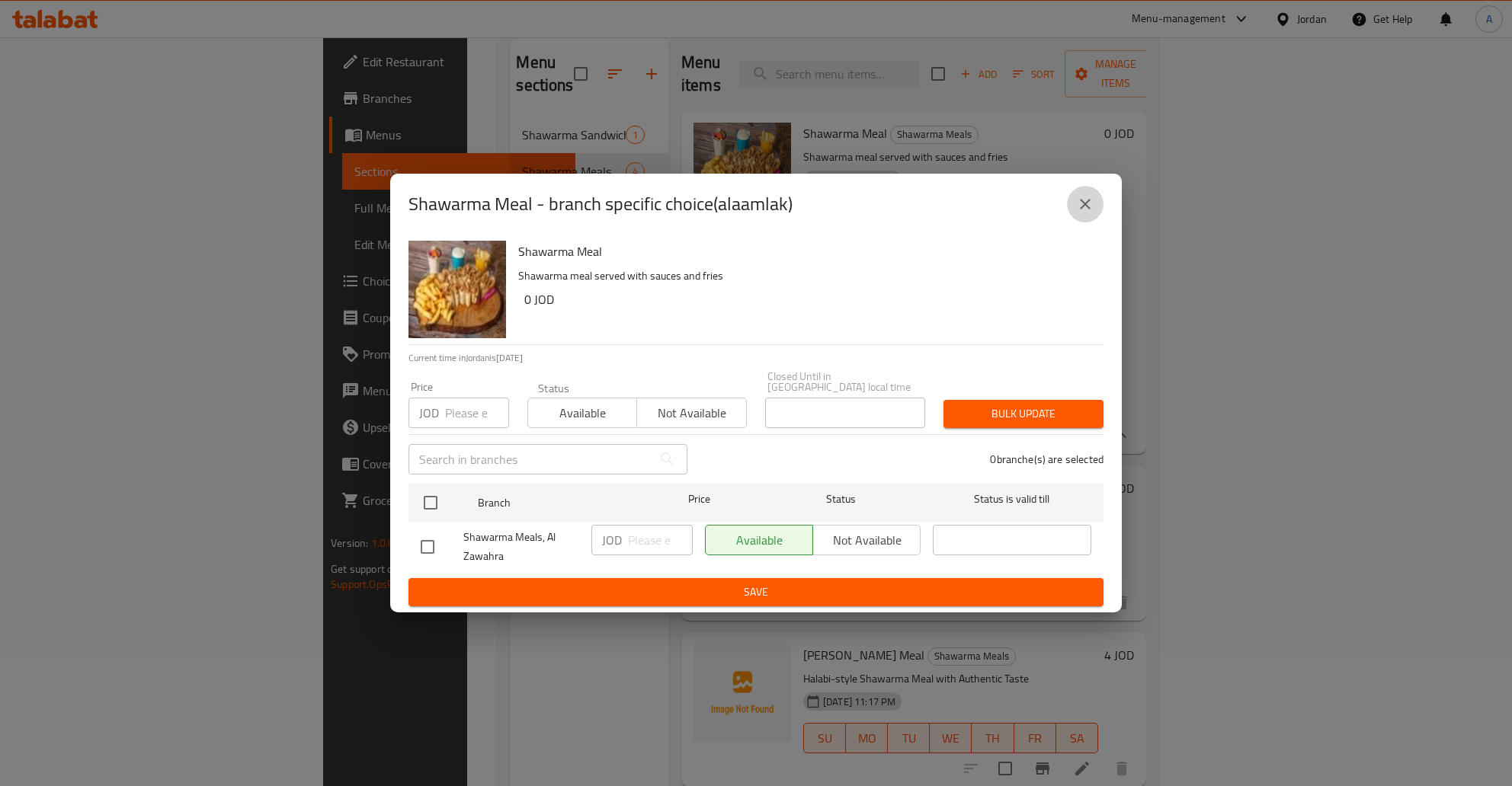
click at [1084, 210] on icon "close" at bounding box center [1085, 204] width 11 height 11
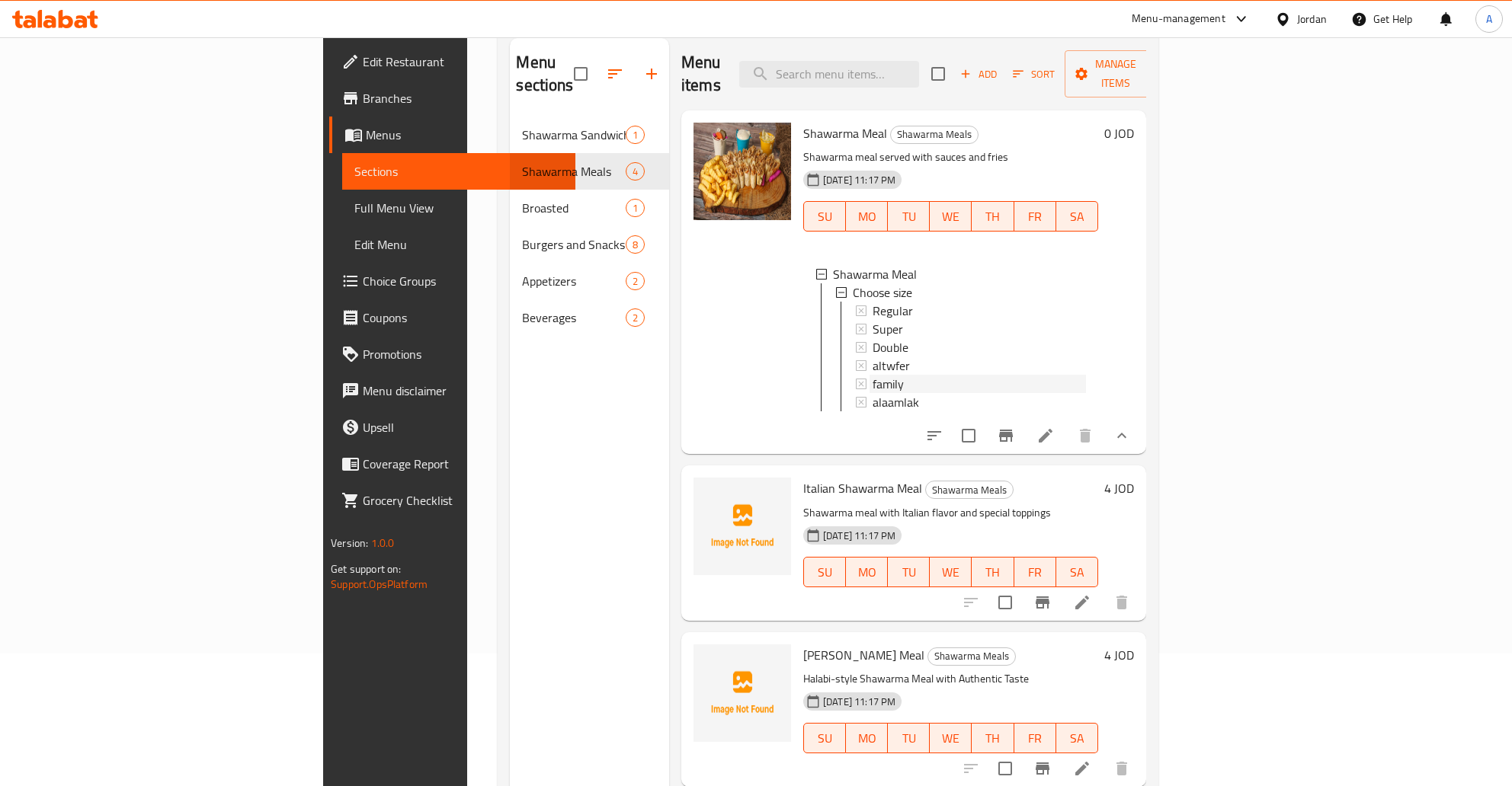
click at [926, 375] on div "family" at bounding box center [979, 384] width 214 height 18
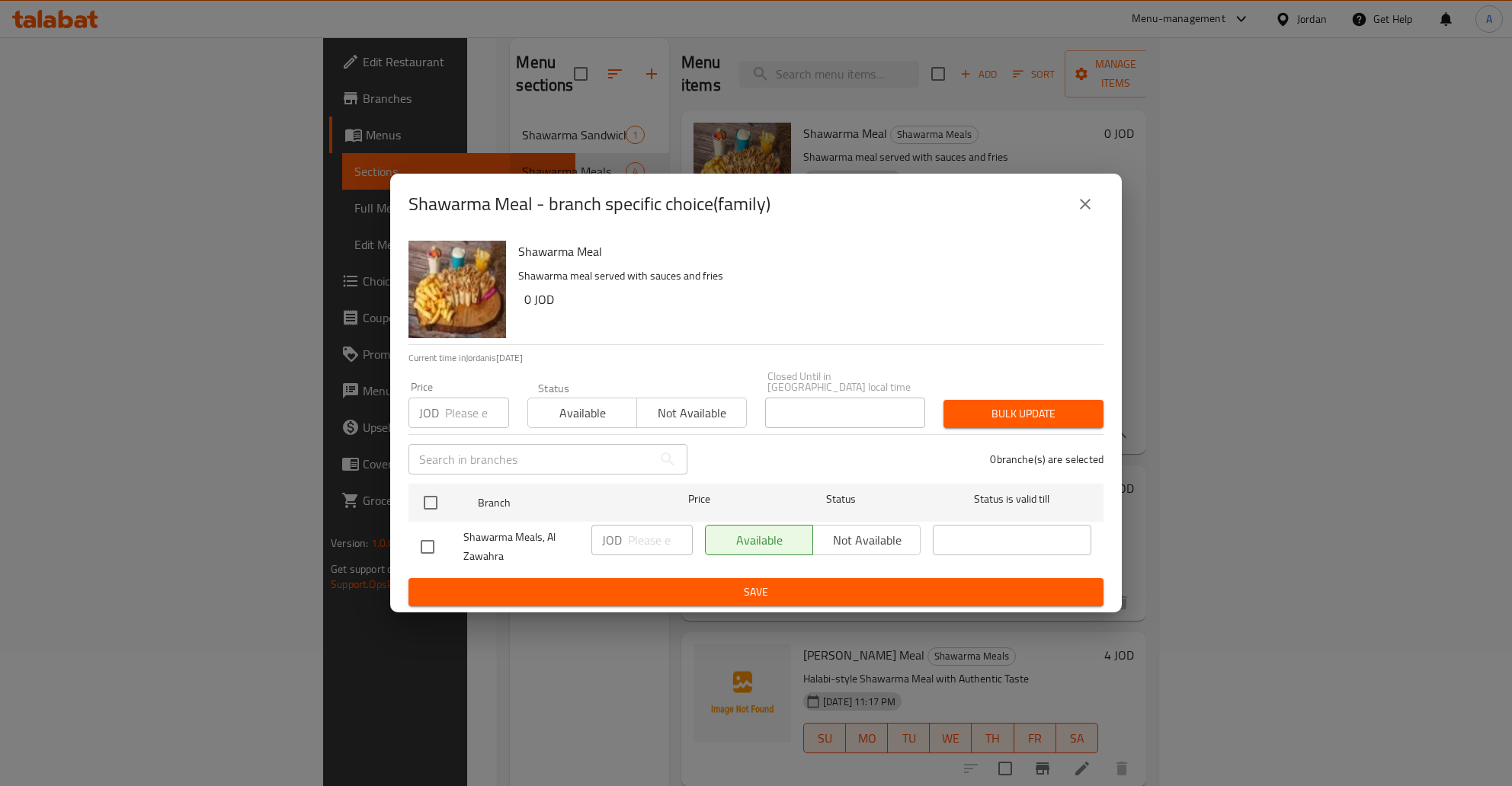
click at [1100, 212] on div "Shawarma Meal - branch specific choice(family)" at bounding box center [756, 204] width 731 height 61
click at [1363, 398] on div "Shawarma Meal - branch specific choice(family) Shawarma Meal Shawarma meal serv…" at bounding box center [756, 393] width 1512 height 786
click at [1080, 204] on icon "close" at bounding box center [1085, 204] width 18 height 18
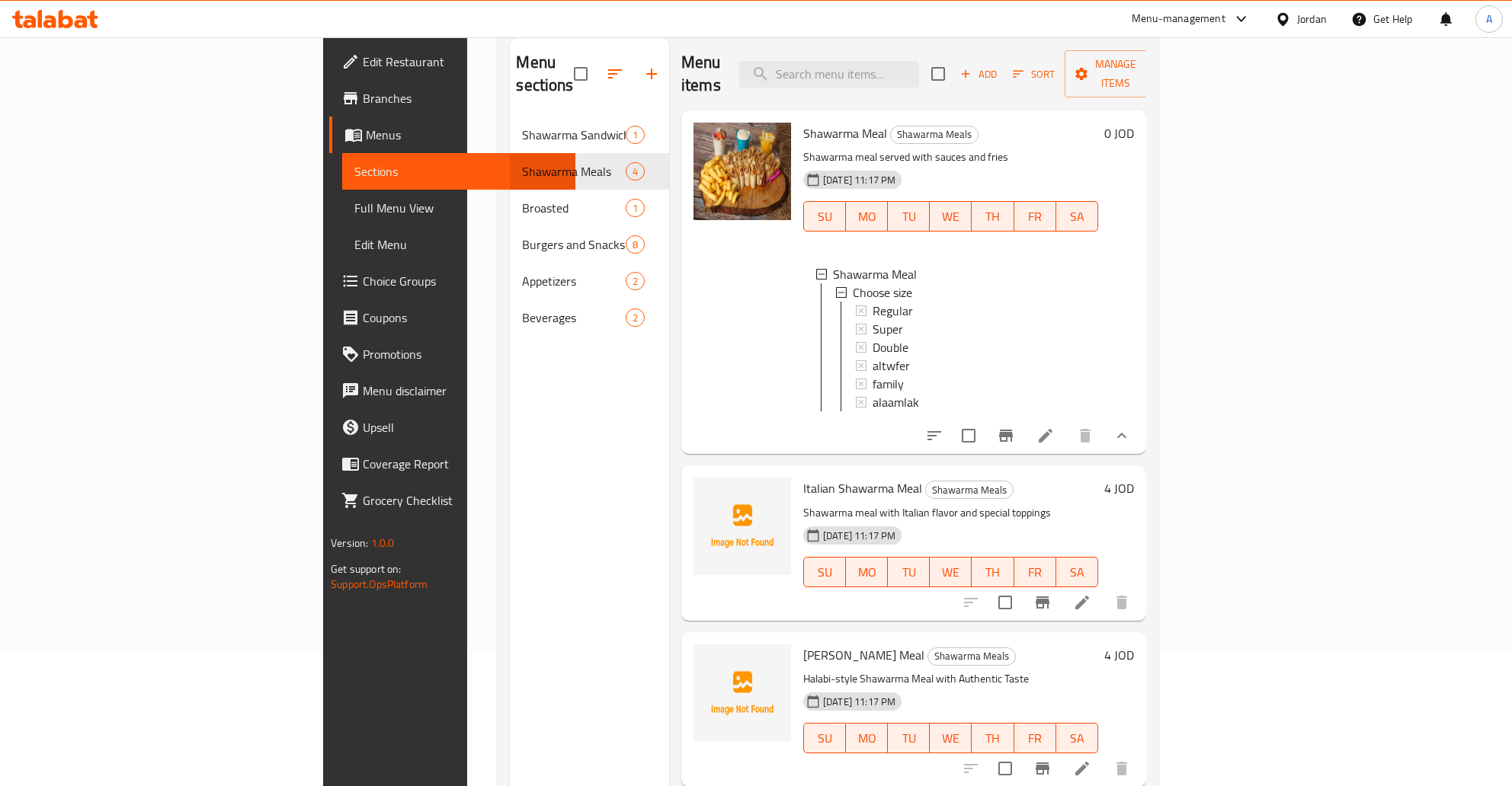
click at [1066, 422] on li at bounding box center [1046, 435] width 43 height 28
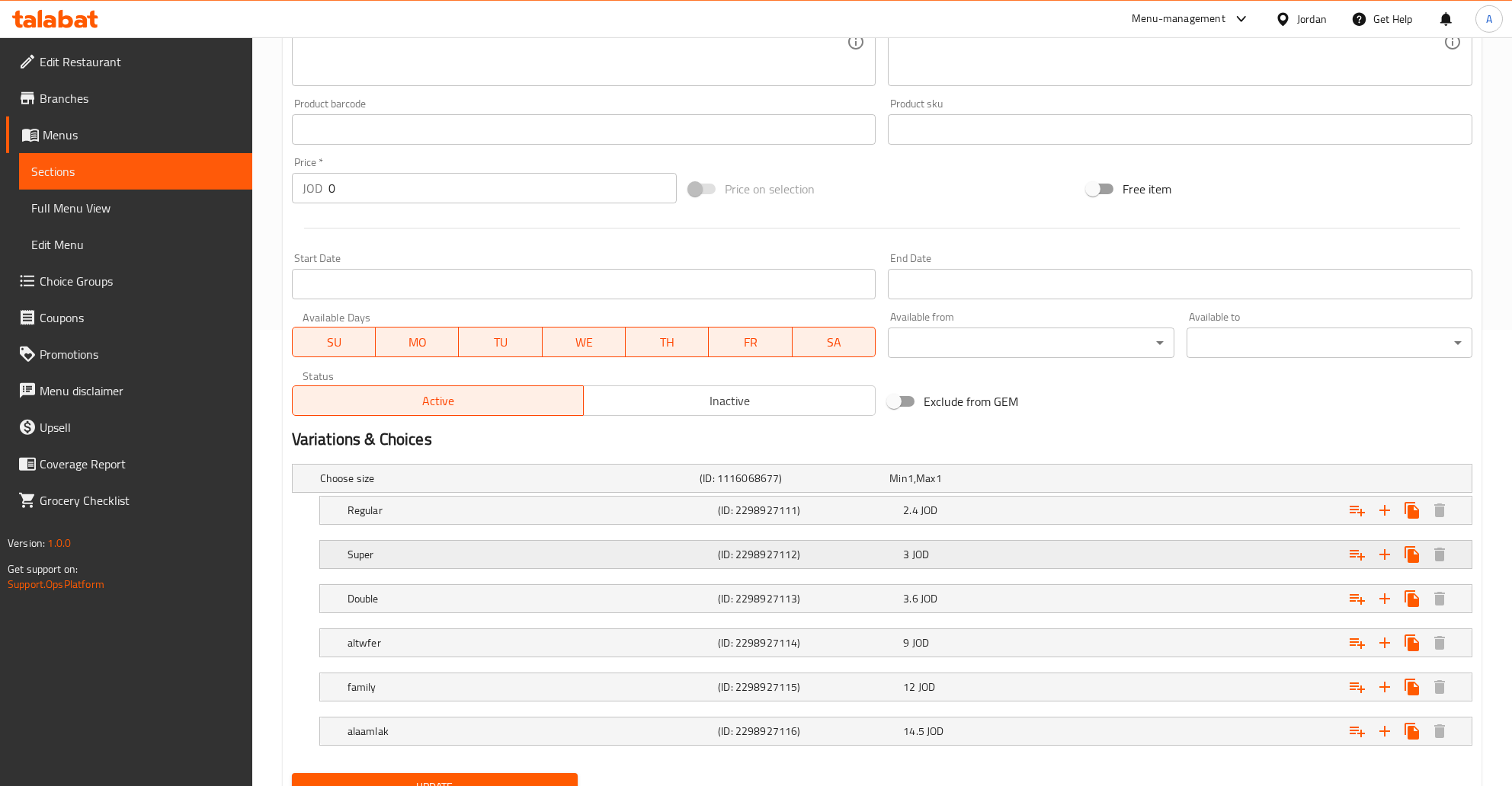
scroll to position [481, 0]
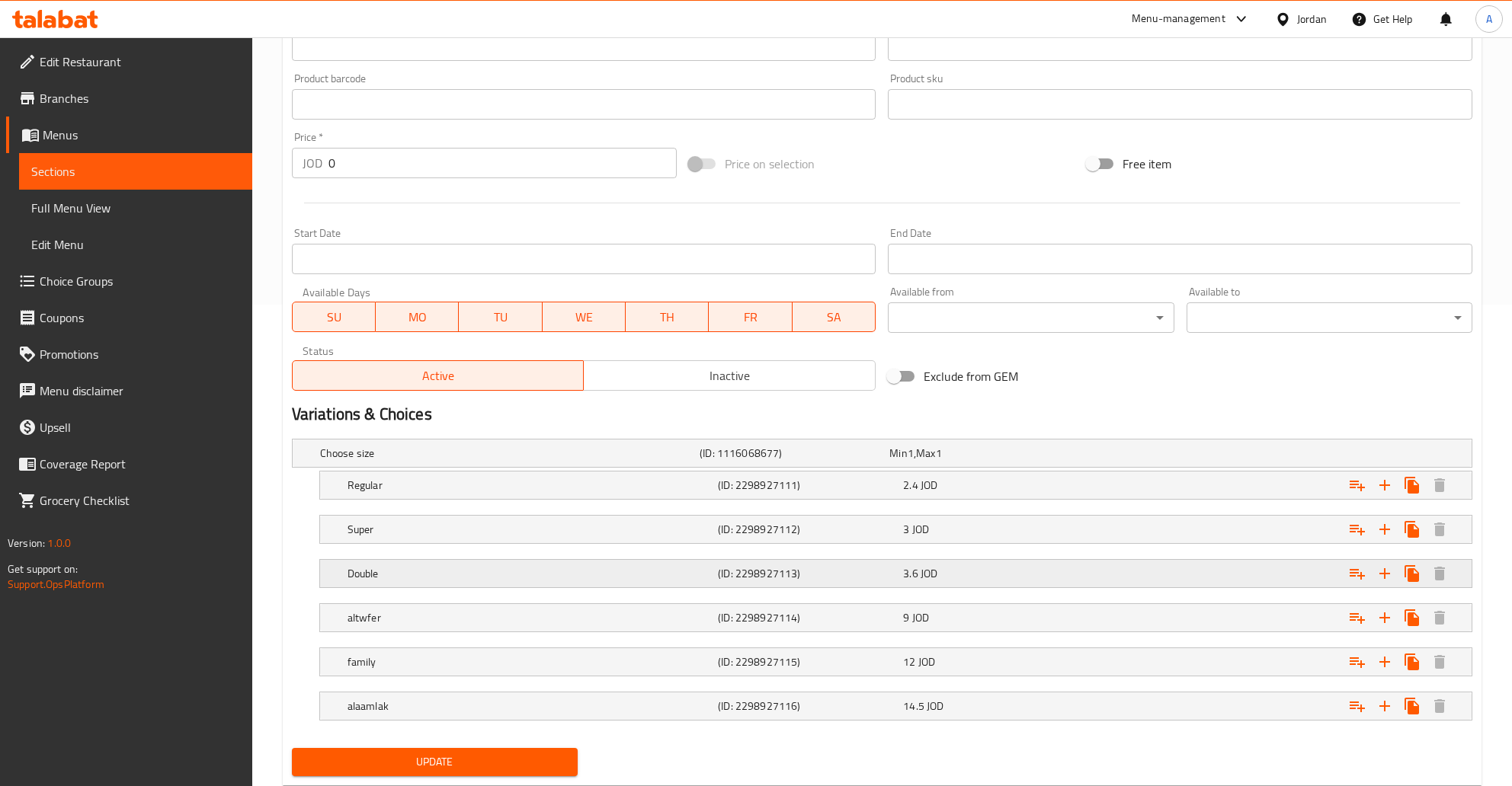
click at [565, 572] on h5 "Double" at bounding box center [530, 573] width 364 height 15
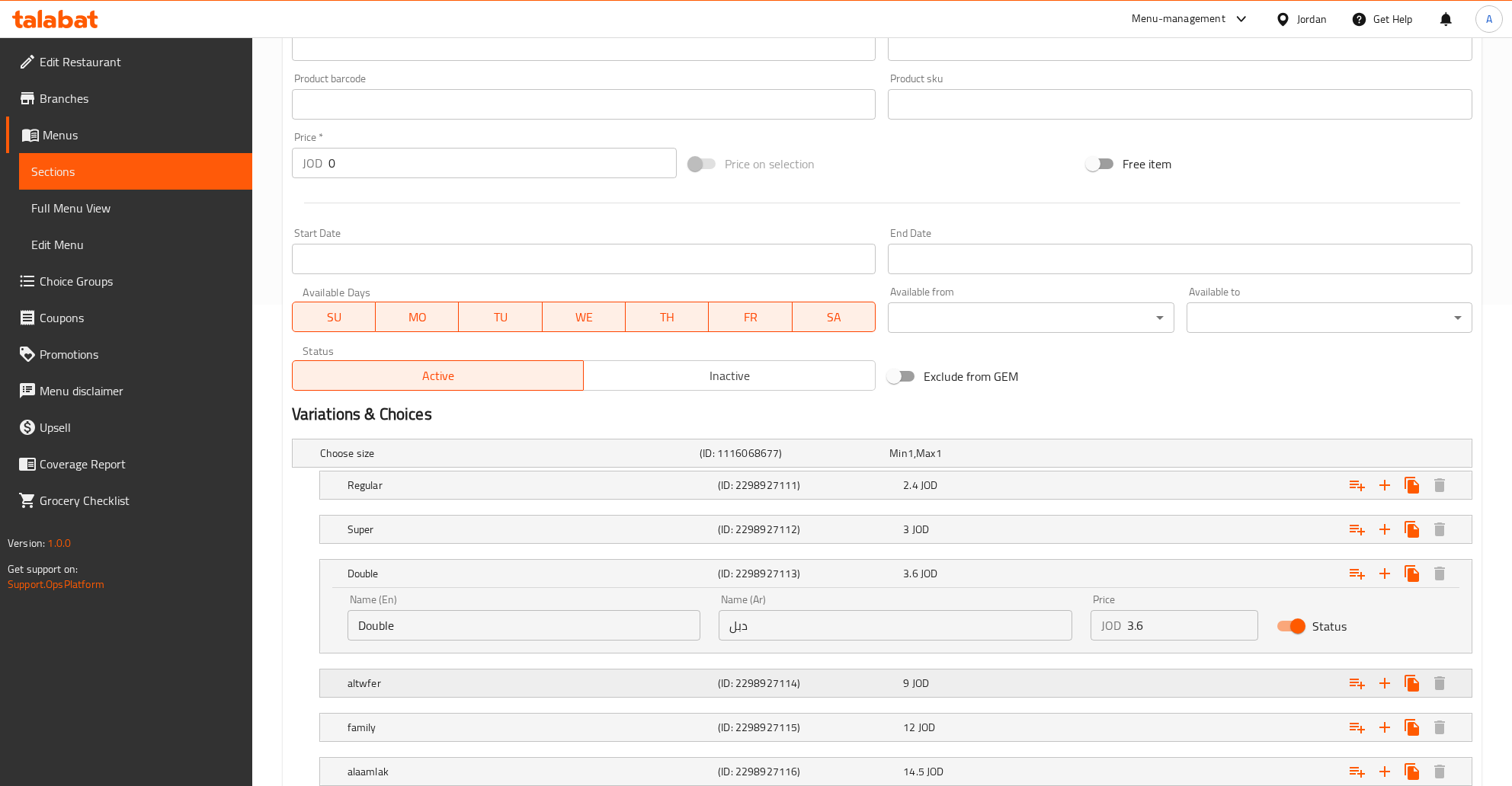
click at [464, 695] on div "altwfer (ID: 2298927114) 9 JOD" at bounding box center [900, 683] width 1112 height 34
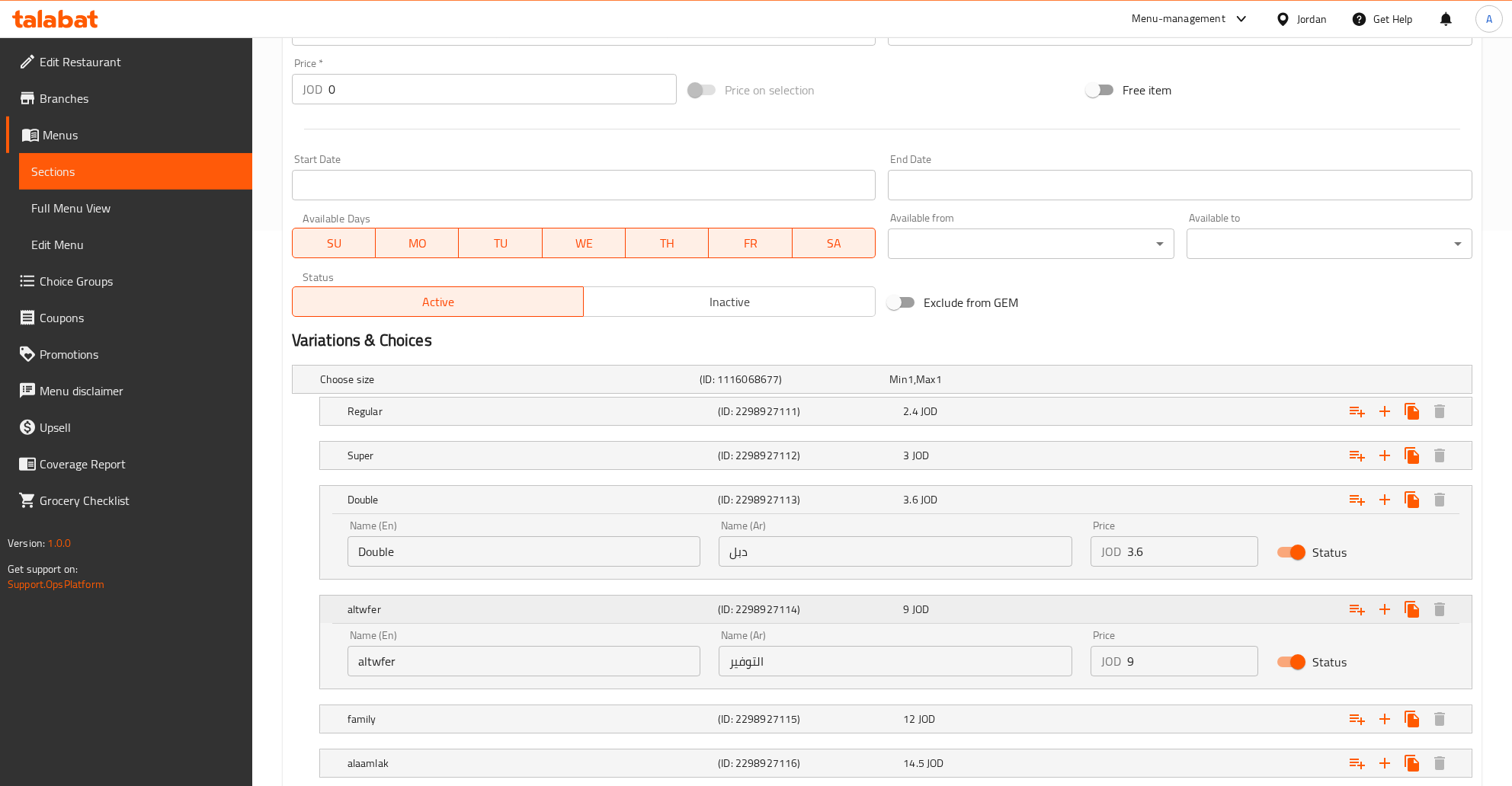
scroll to position [654, 0]
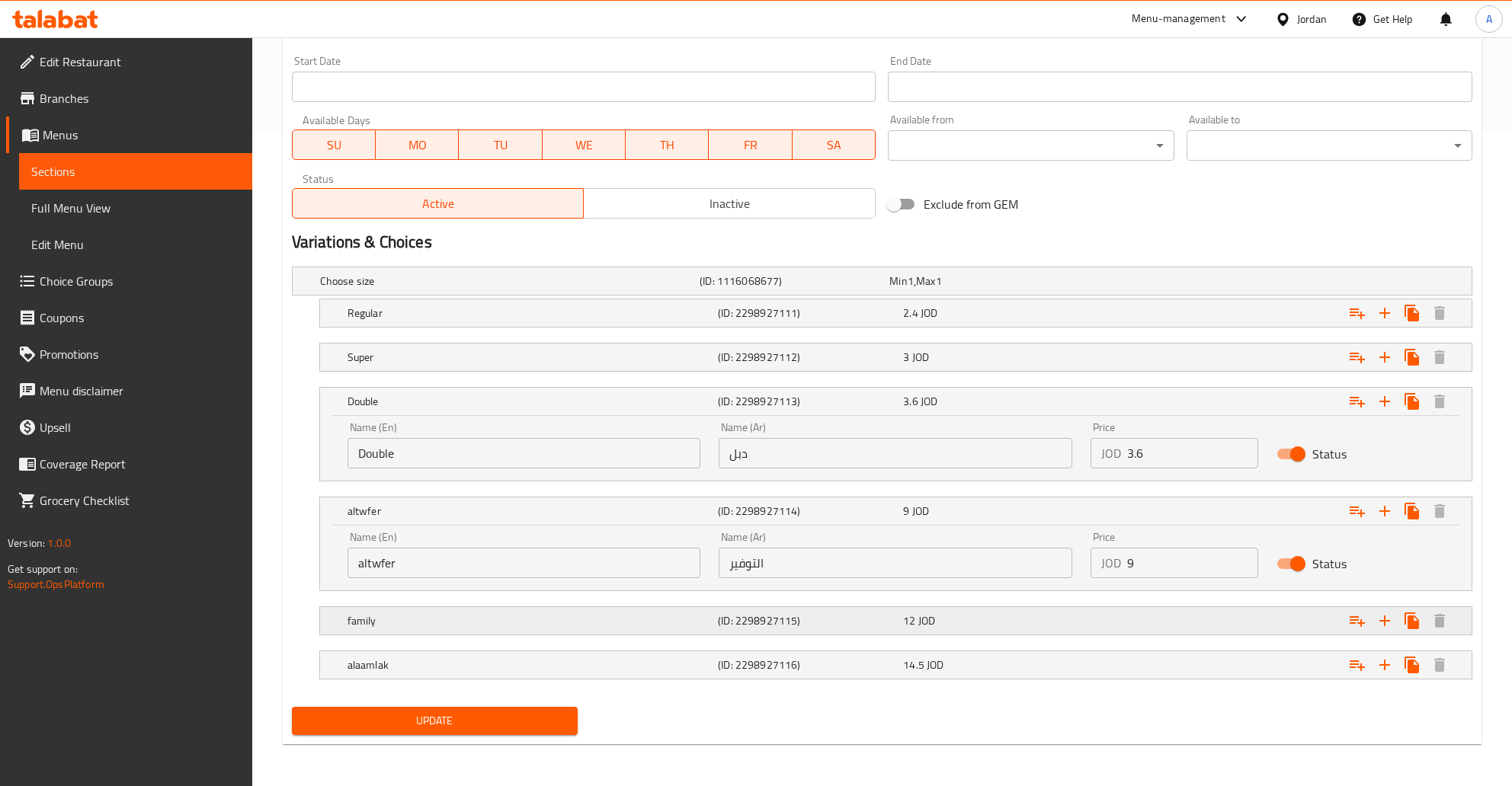
click at [947, 629] on div "12 JOD" at bounding box center [992, 621] width 185 height 21
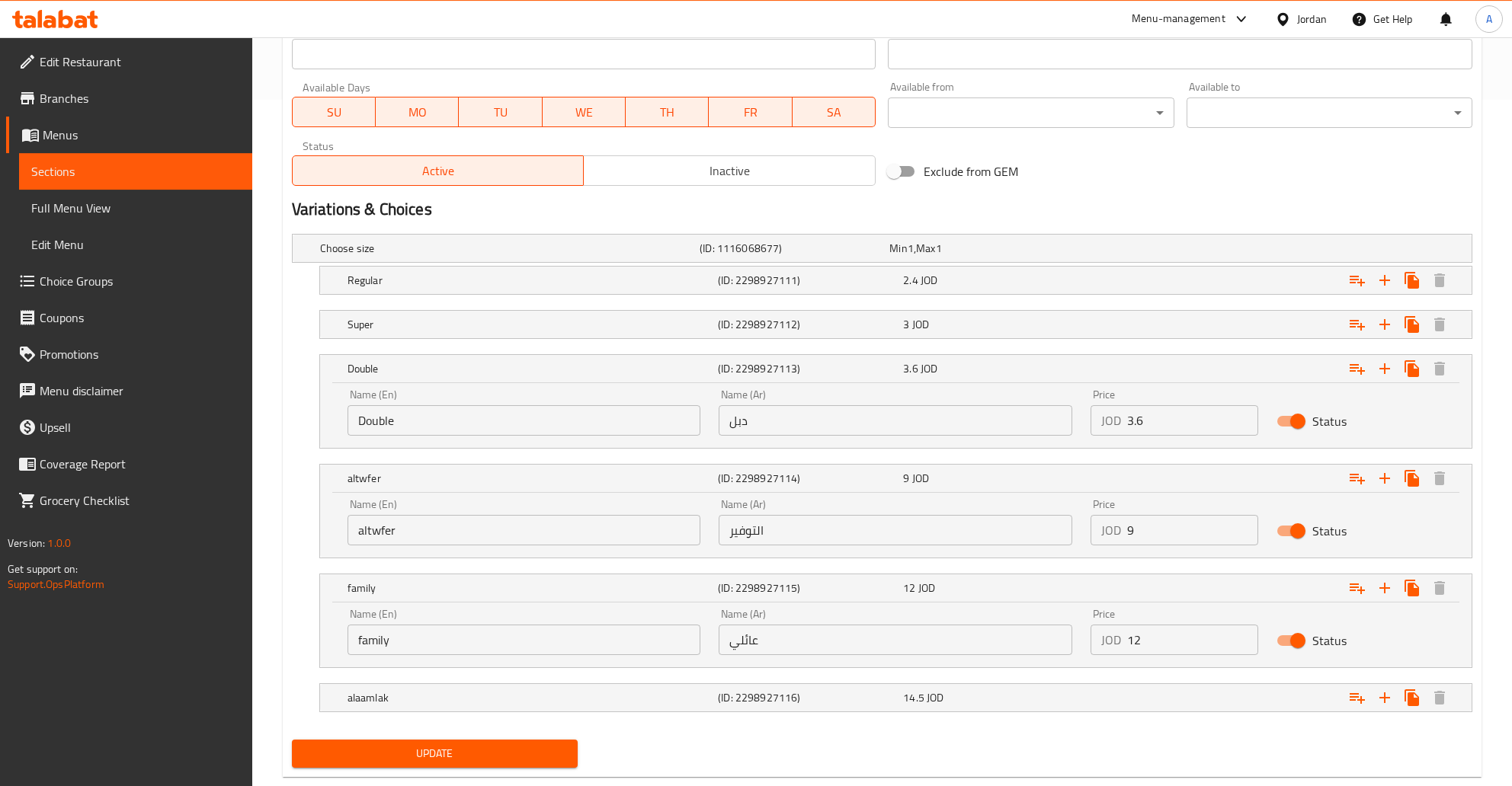
scroll to position [720, 0]
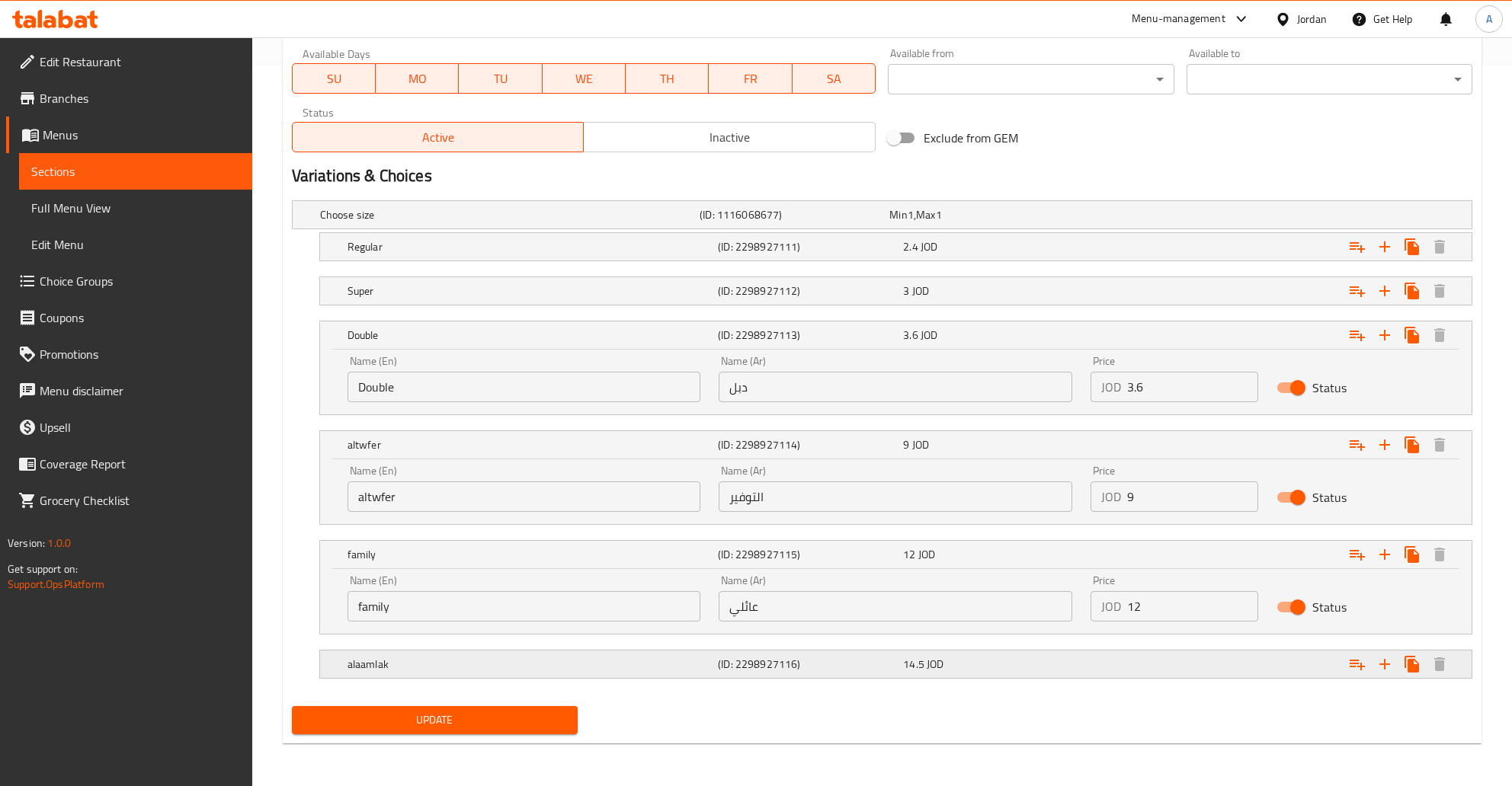
click at [580, 657] on h5 "alaamlak" at bounding box center [530, 664] width 364 height 15
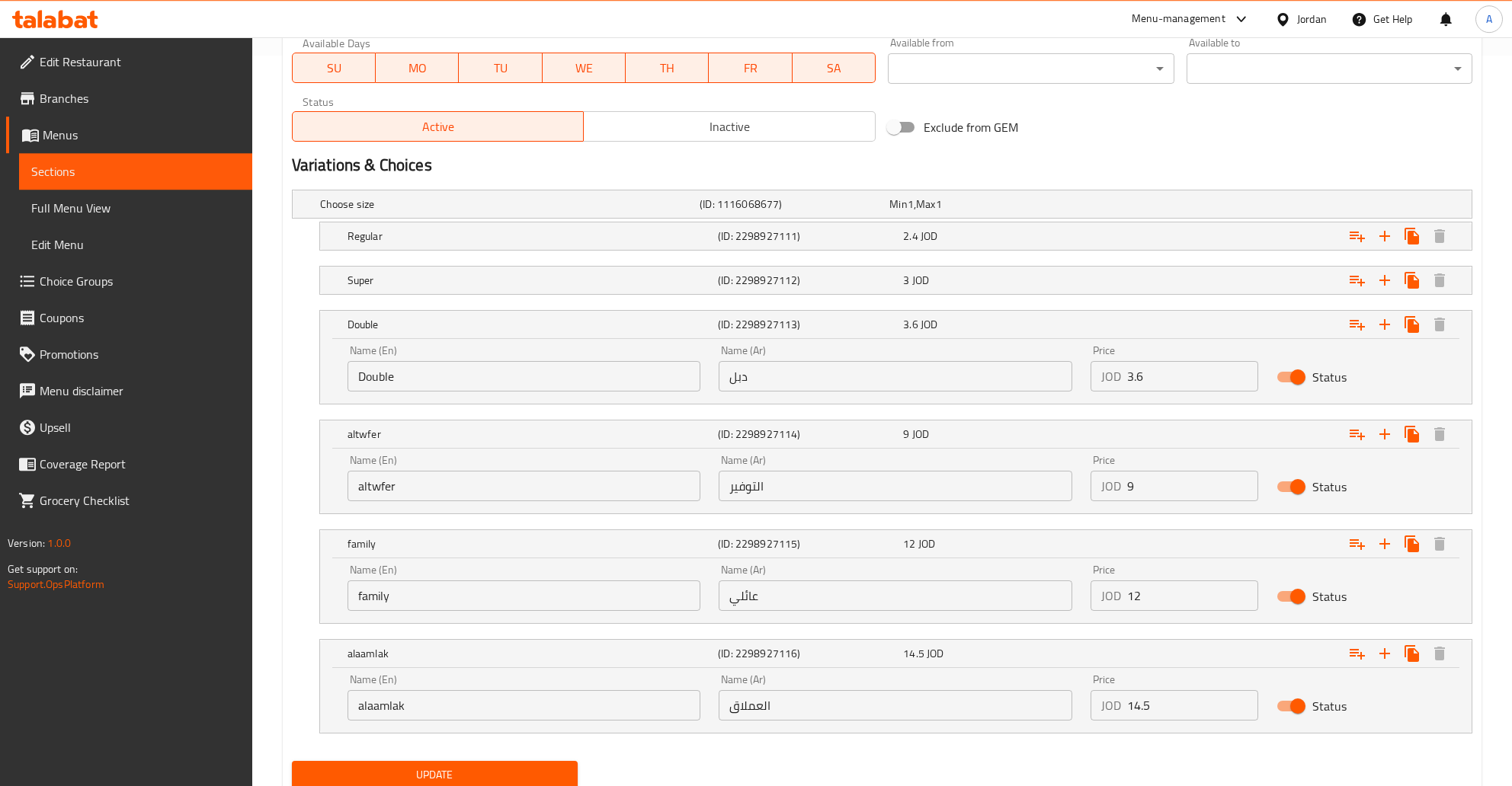
scroll to position [705, 0]
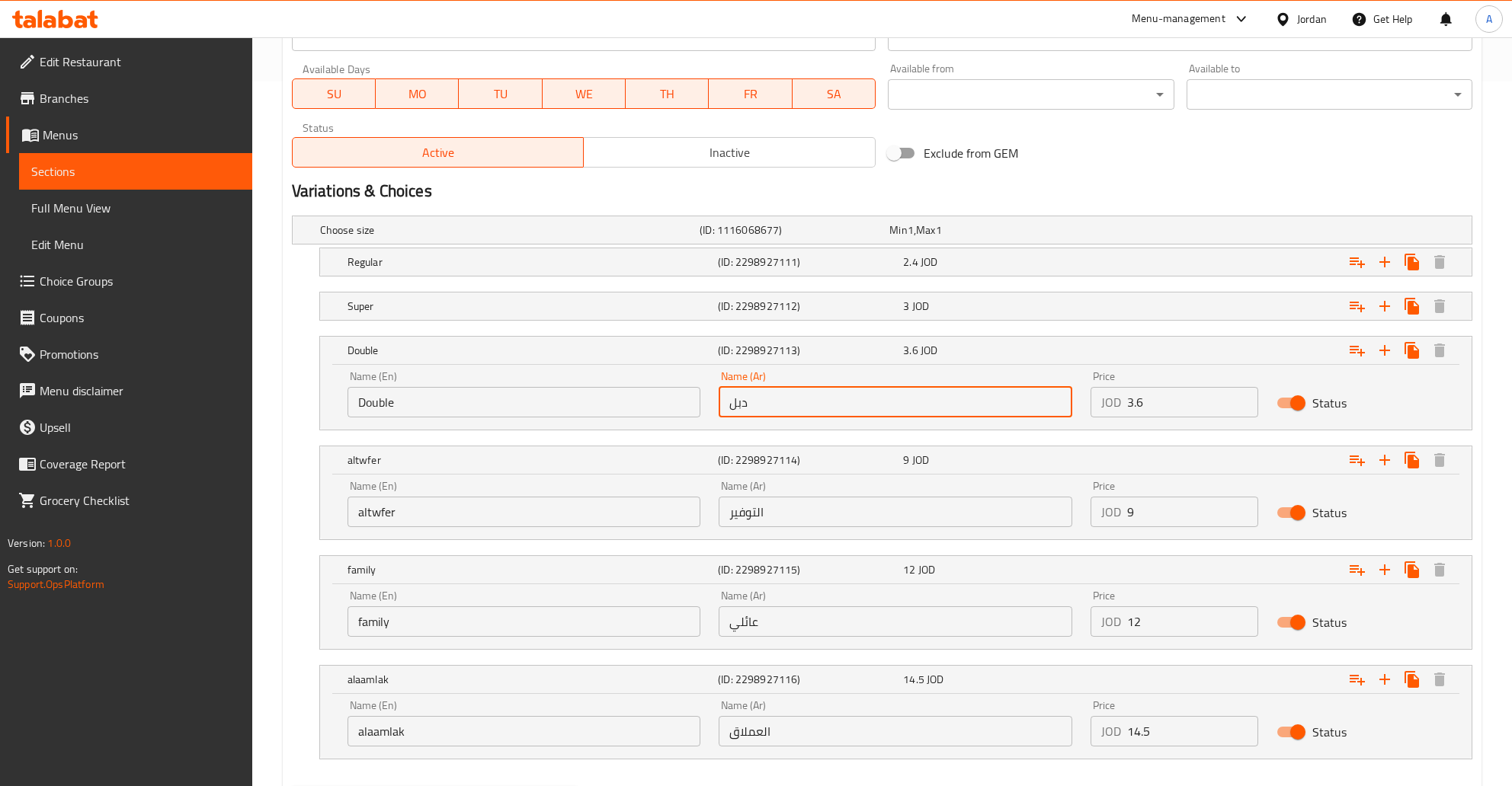
click at [876, 412] on input "دبل" at bounding box center [896, 403] width 354 height 31
click at [952, 325] on nav at bounding box center [882, 330] width 1181 height 12
click at [945, 314] on div "3 JOD" at bounding box center [992, 306] width 185 height 21
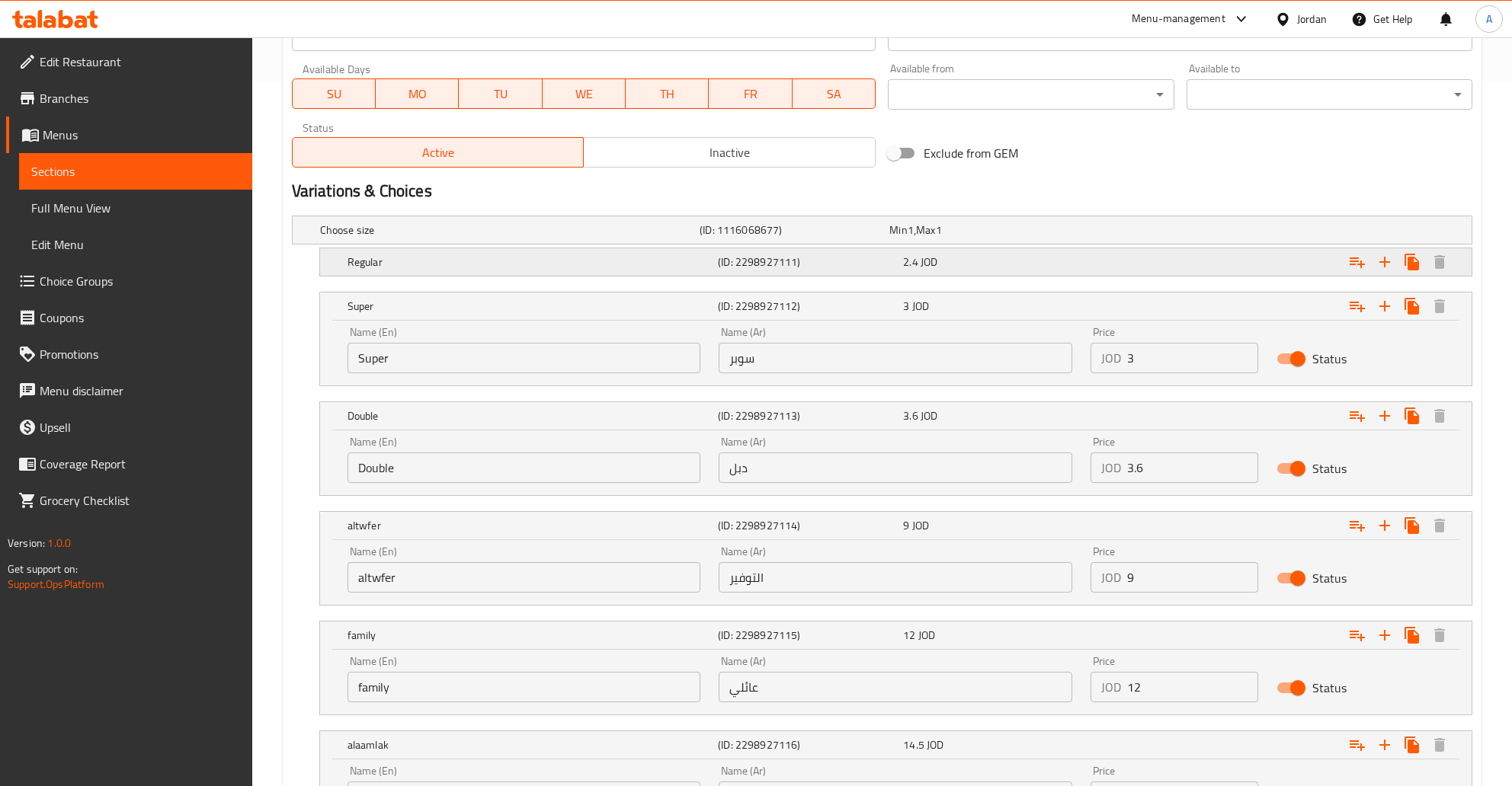
click at [872, 261] on h5 "(ID: 2298927111)" at bounding box center [808, 262] width 179 height 15
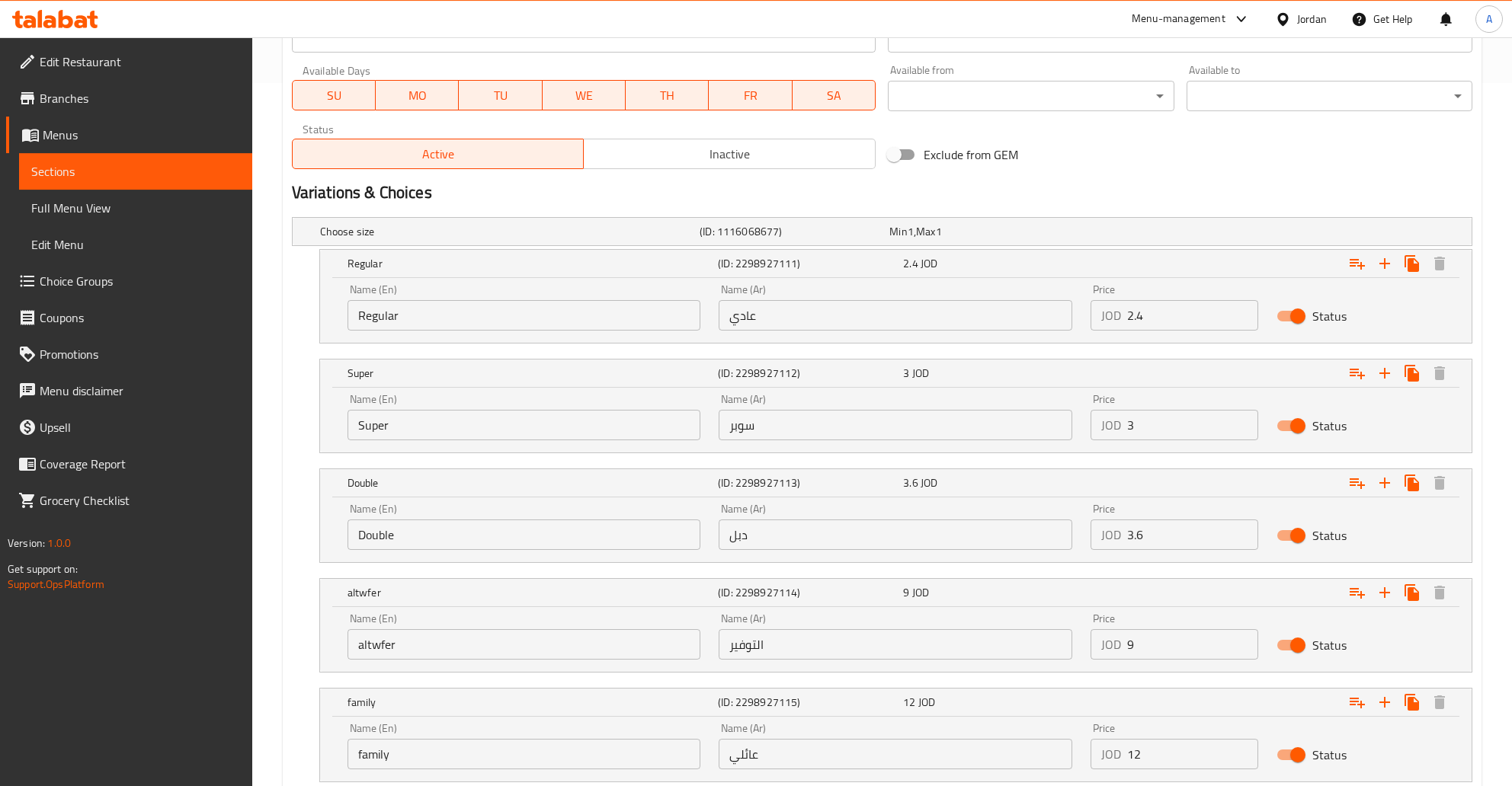
scroll to position [675, 0]
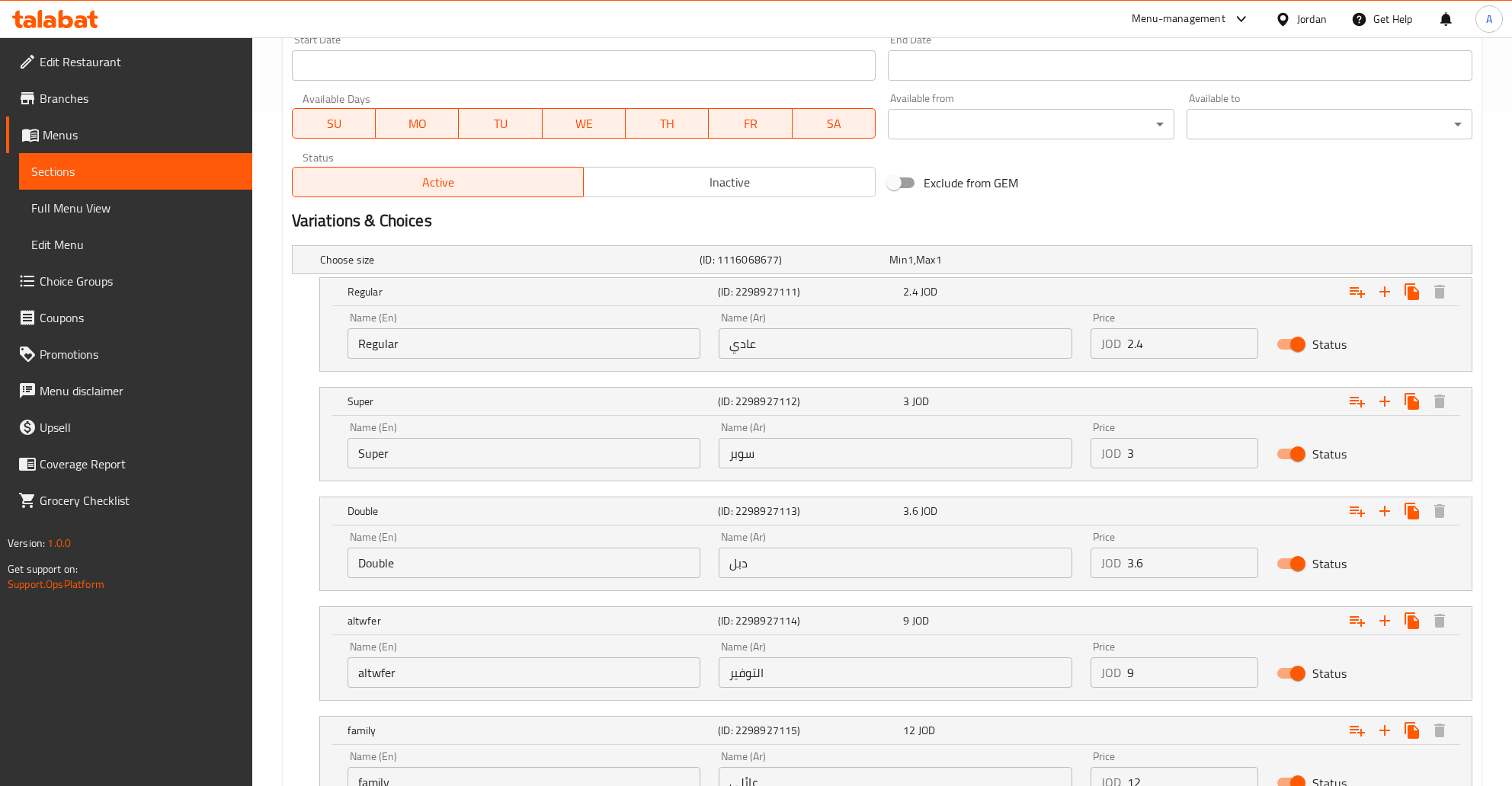
click at [37, 145] on link "Menus" at bounding box center [129, 135] width 246 height 37
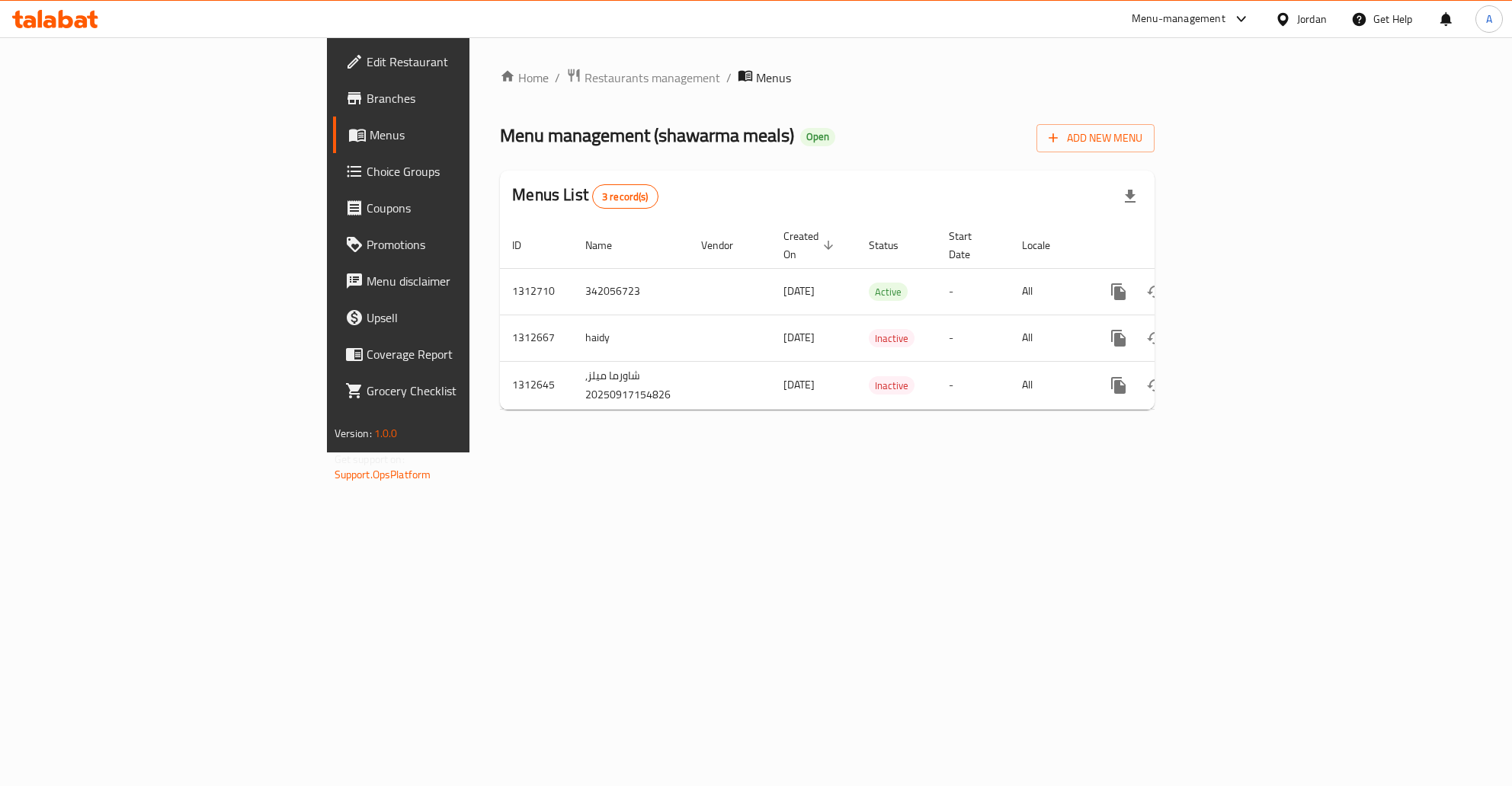
click at [370, 137] on span "Menus" at bounding box center [469, 135] width 198 height 18
click at [370, 135] on span "Menus" at bounding box center [469, 135] width 198 height 18
click at [367, 68] on span "Edit Restaurant" at bounding box center [467, 62] width 201 height 18
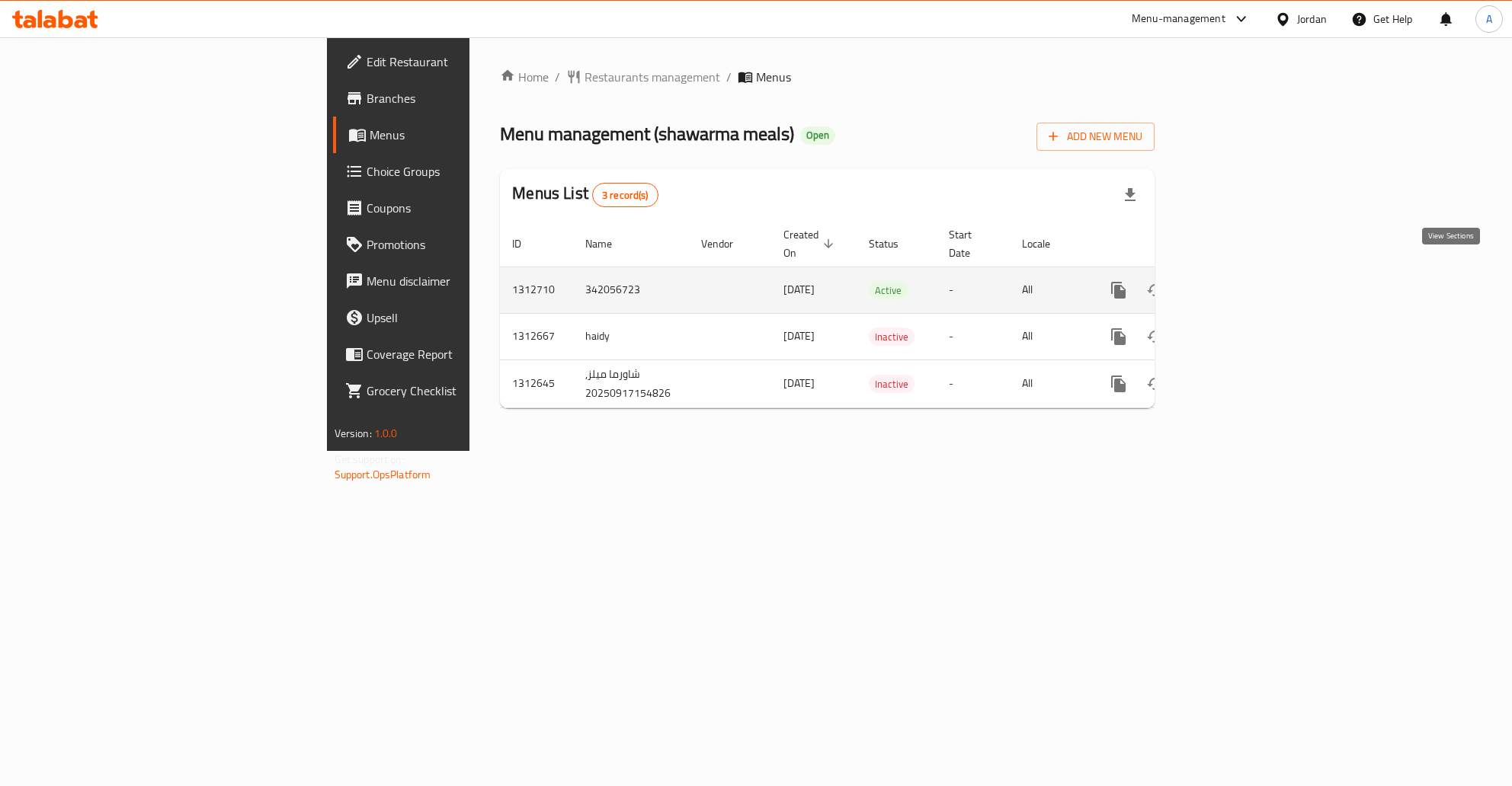
click at [1235, 283] on icon "enhanced table" at bounding box center [1228, 290] width 14 height 14
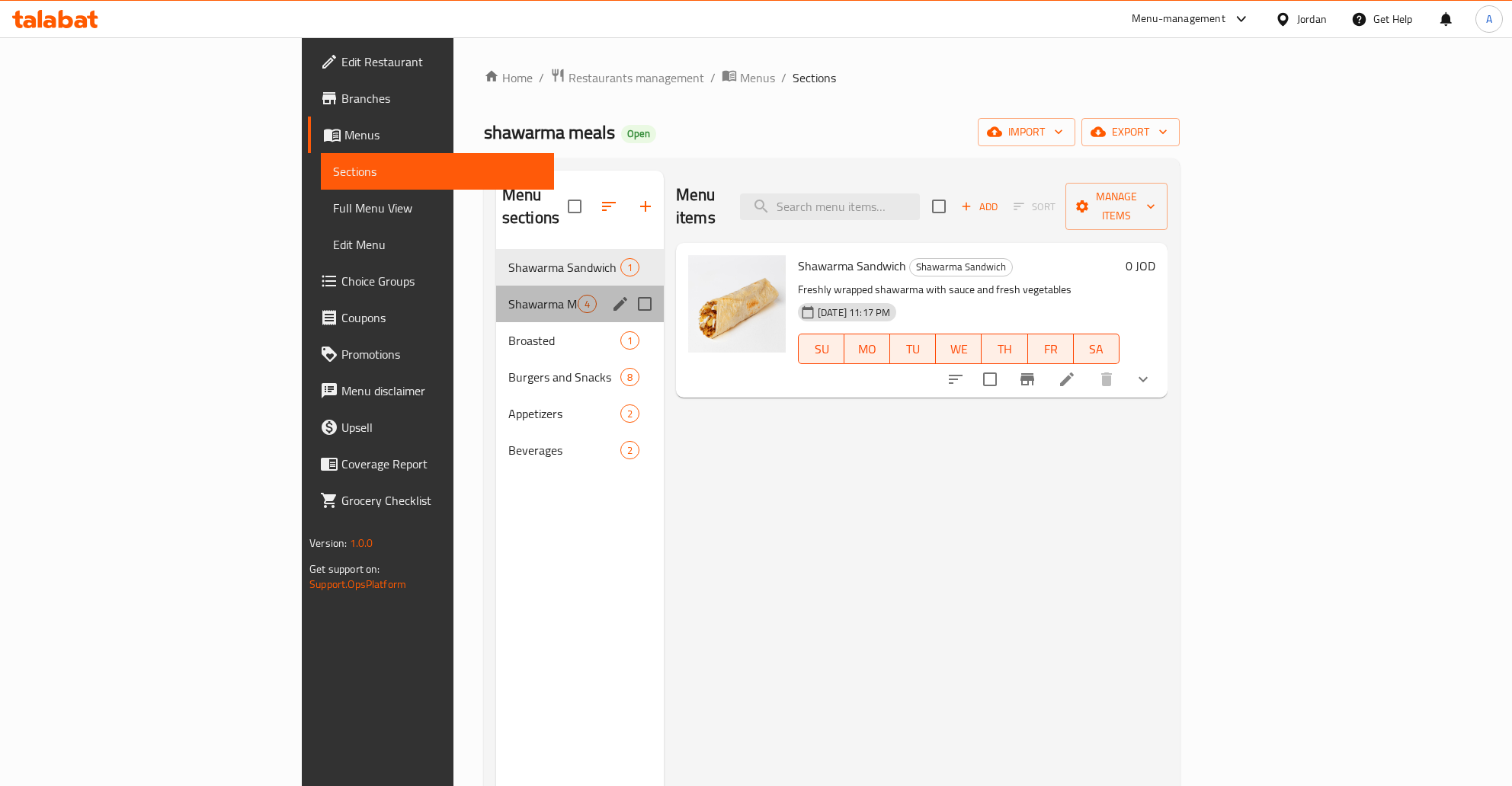
click at [496, 298] on div "Shawarma Meals 4" at bounding box center [580, 304] width 168 height 37
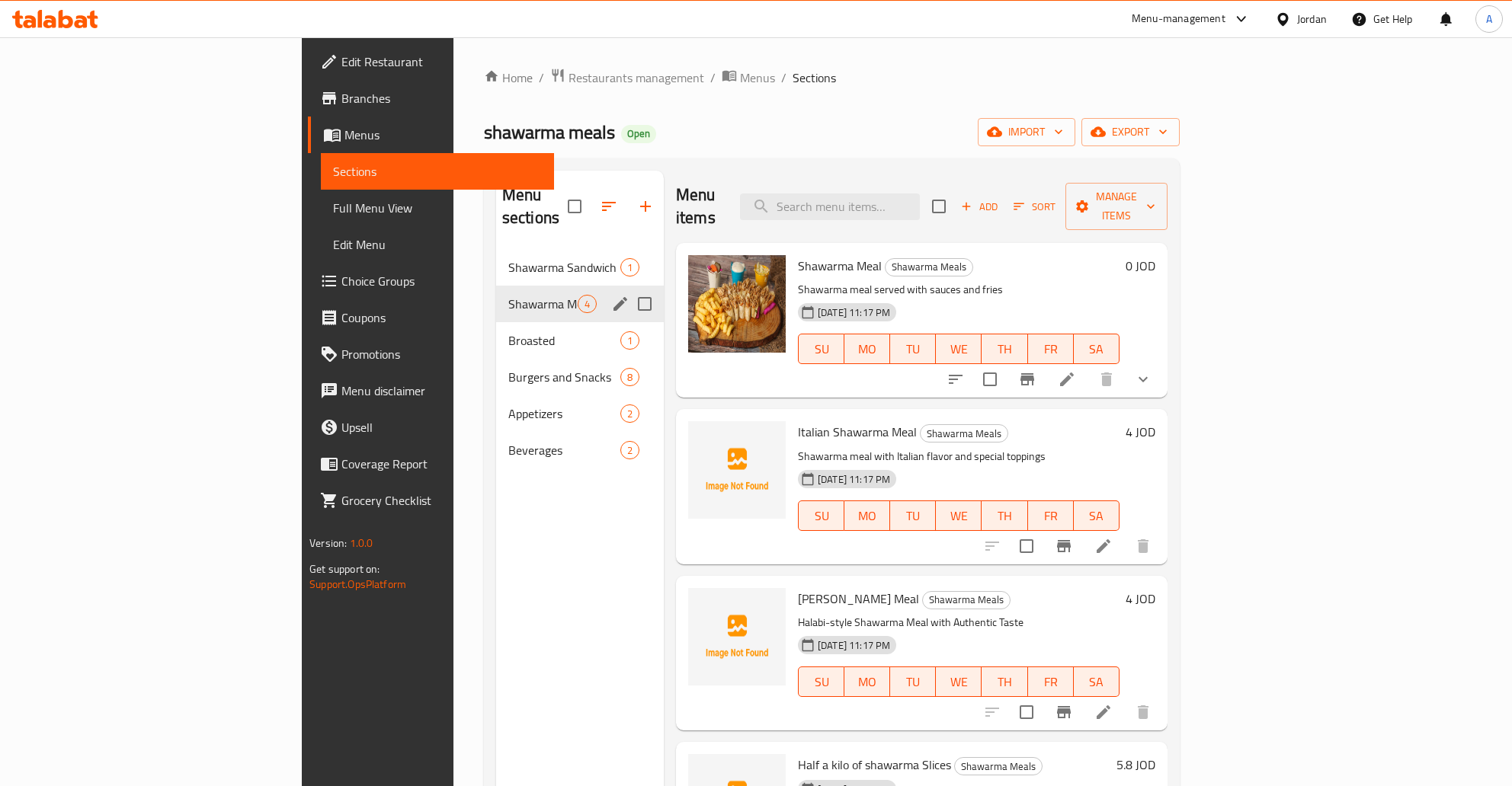
click at [508, 295] on span "Shawarma Meals" at bounding box center [543, 304] width 70 height 18
click at [496, 328] on div "Broasted 1" at bounding box center [580, 341] width 168 height 37
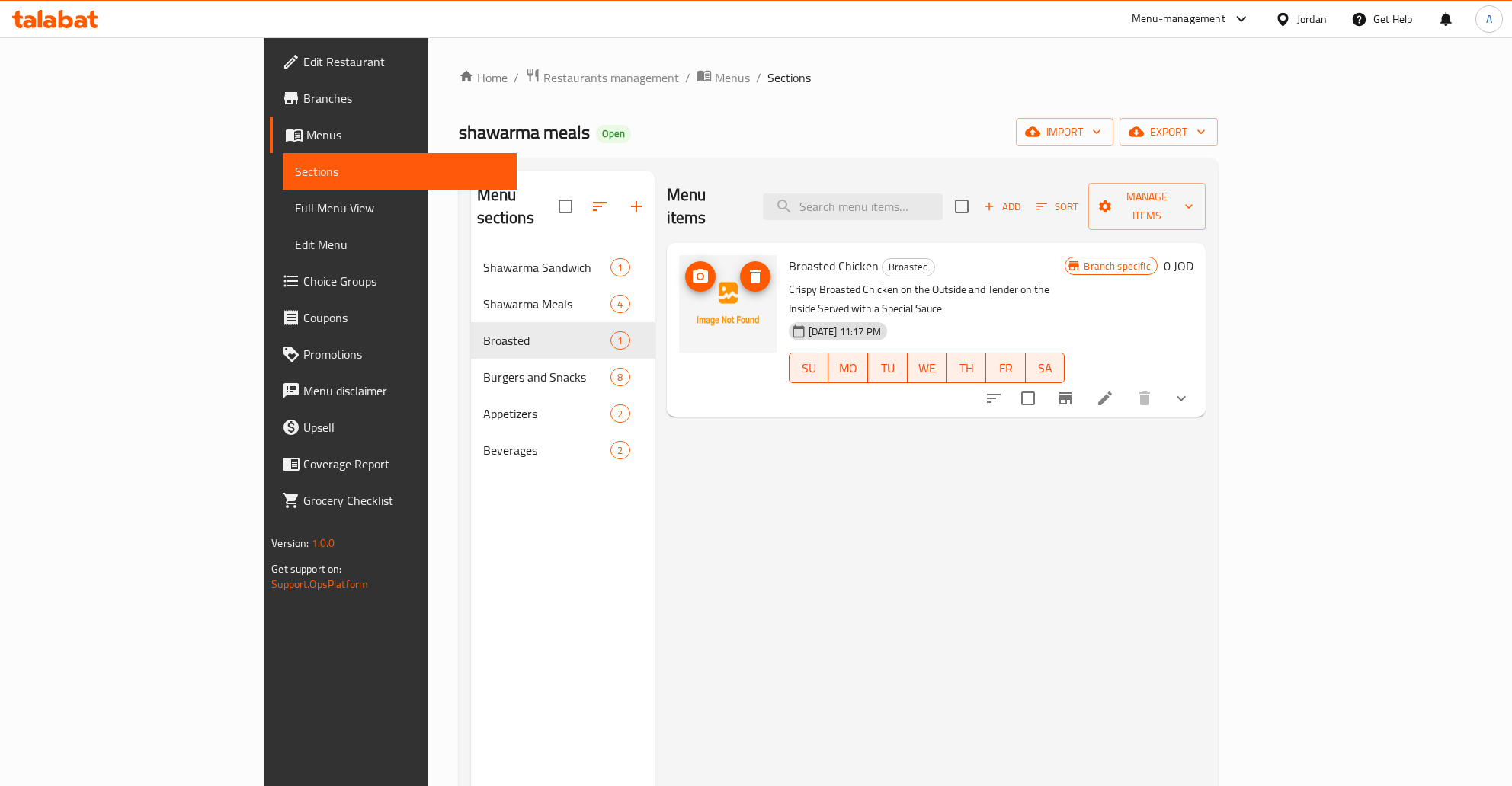
click at [691, 267] on icon "upload picture" at bounding box center [700, 276] width 18 height 18
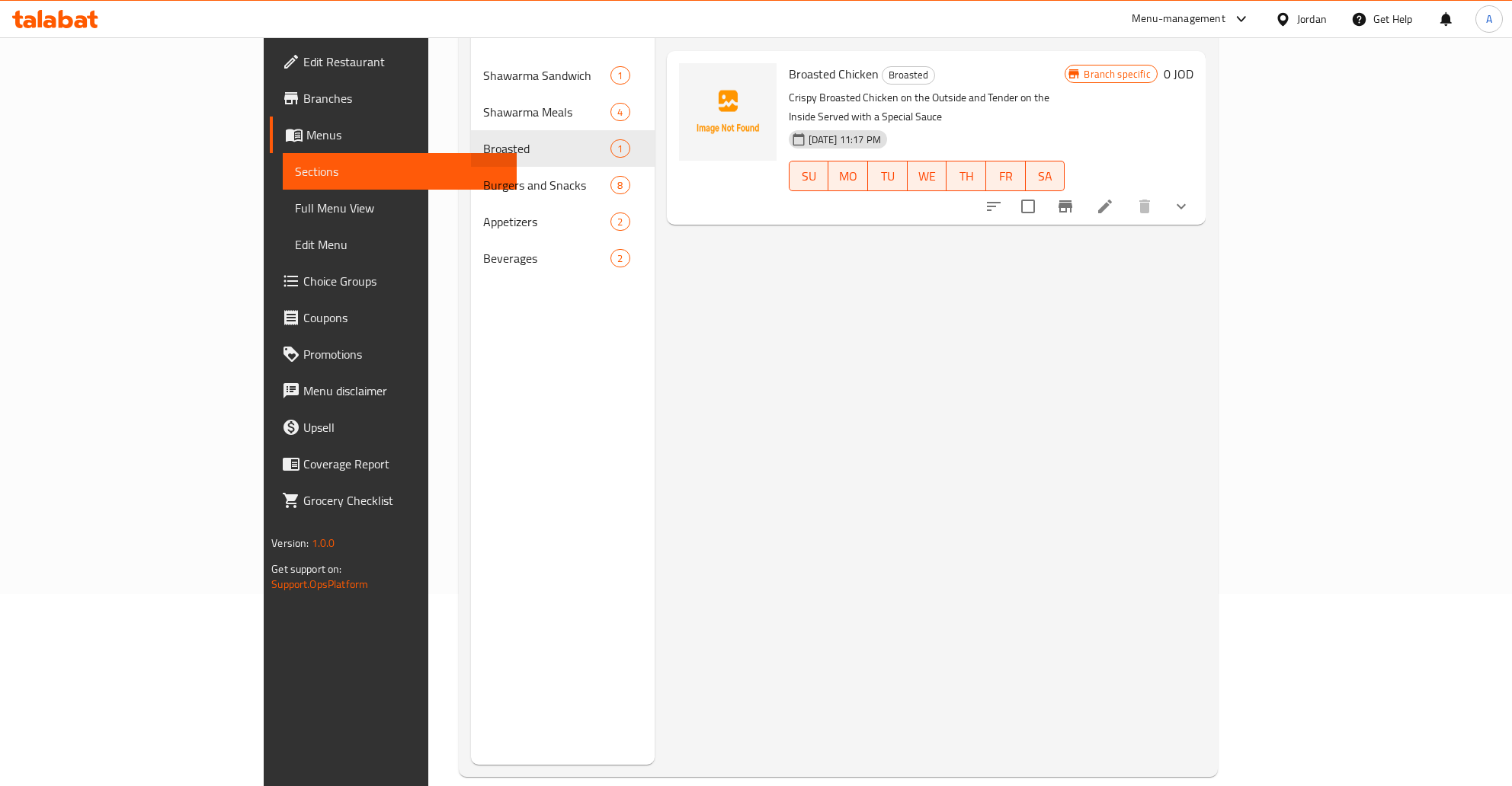
scroll to position [214, 0]
